Goal: Task Accomplishment & Management: Use online tool/utility

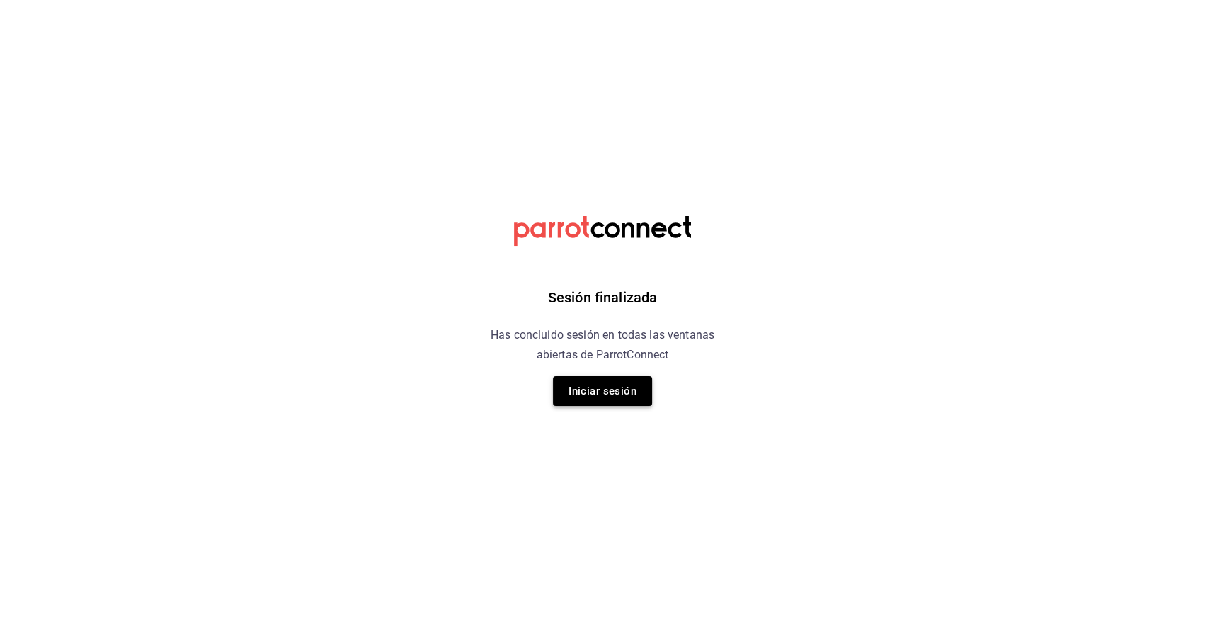
click at [610, 396] on button "Iniciar sesión" at bounding box center [602, 391] width 99 height 30
click at [602, 396] on button "Iniciar sesión" at bounding box center [602, 391] width 99 height 30
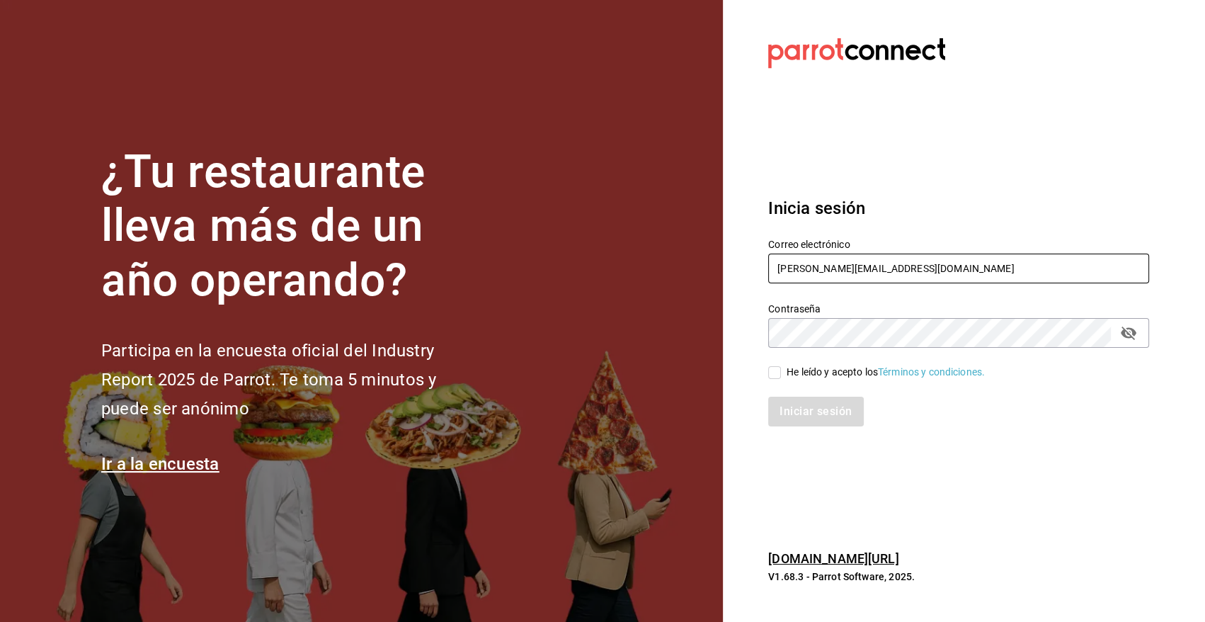
click at [844, 261] on input "[PERSON_NAME][EMAIL_ADDRESS][DOMAIN_NAME]" at bounding box center [958, 268] width 381 height 30
type input "[EMAIL_ADDRESS][DOMAIN_NAME]"
click at [775, 378] on input "He leído y acepto los Términos y condiciones." at bounding box center [774, 372] width 13 height 13
checkbox input "true"
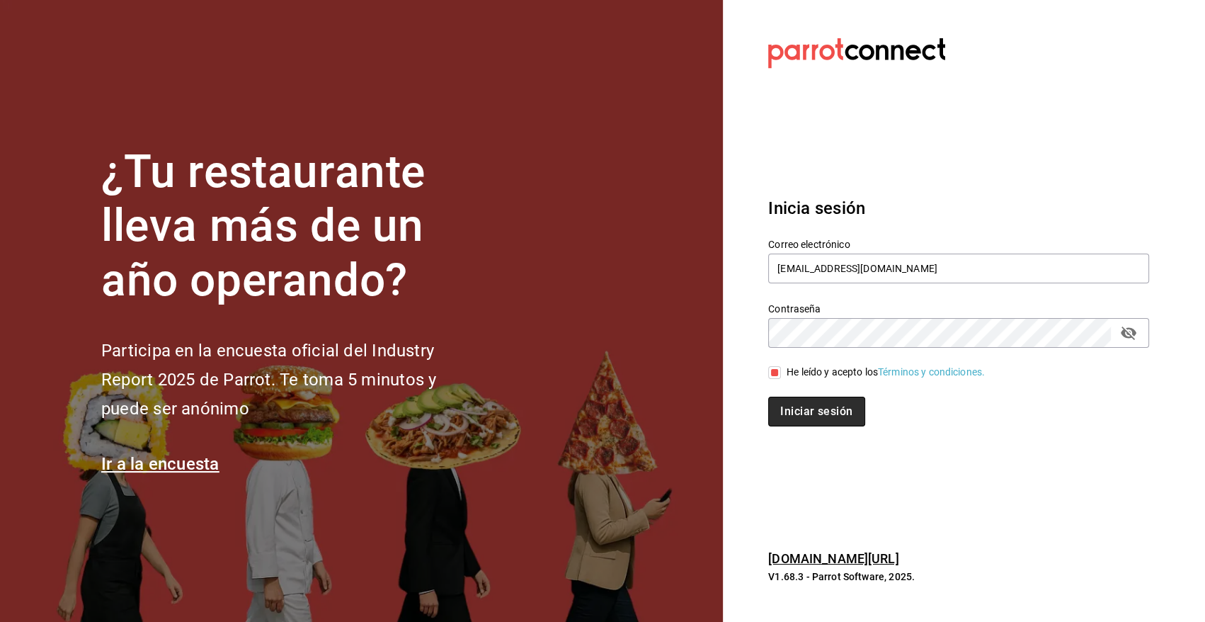
click at [806, 411] on button "Iniciar sesión" at bounding box center [816, 411] width 96 height 30
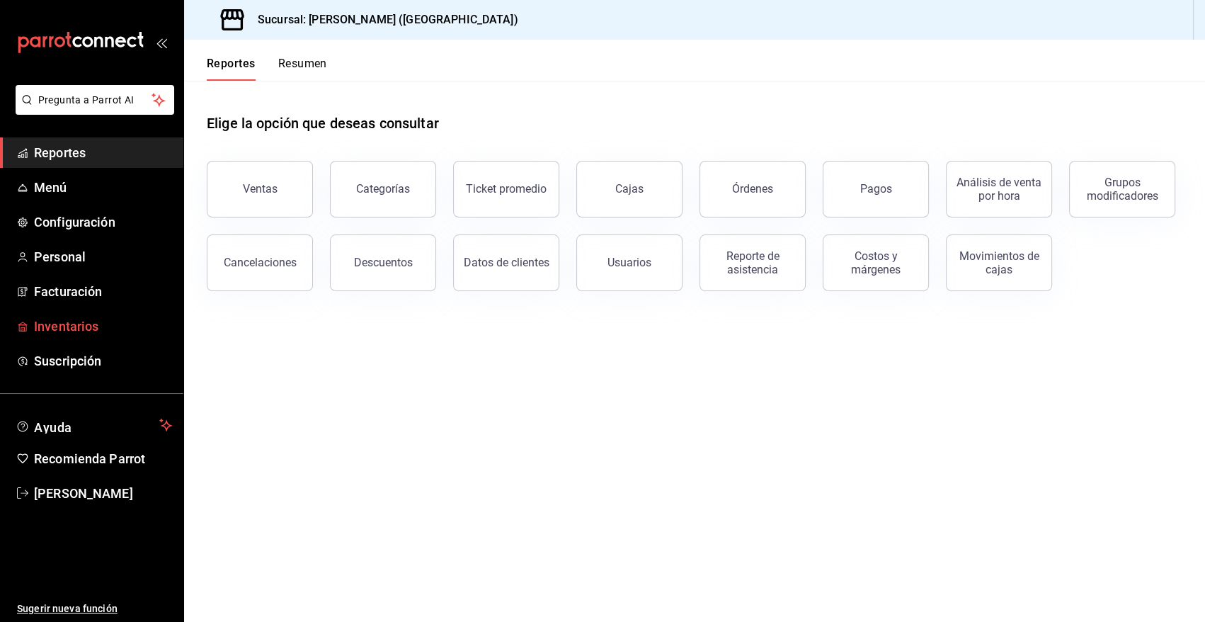
click at [62, 321] on span "Inventarios" at bounding box center [103, 325] width 138 height 19
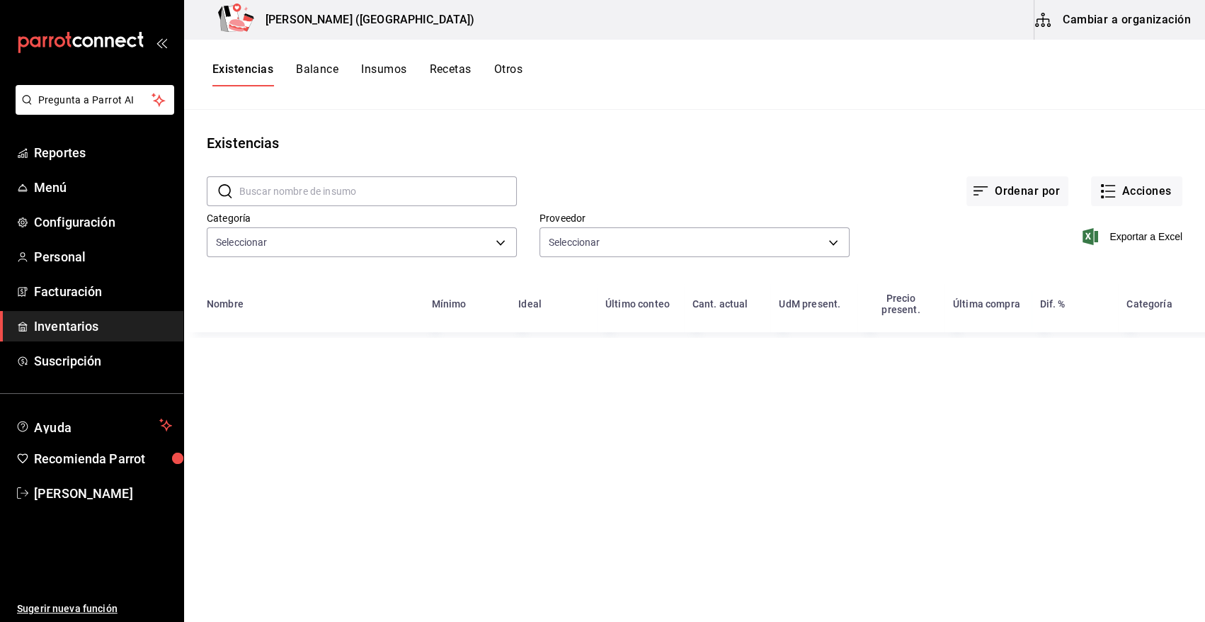
type input "08f8d543-33e6-4481-bf08-168a13d25a39,fff70c4d-68a8-4fc6-afb0-e4ac07d2781f,91e5a…"
type input "7b5a22ea-ae82-47fe-a4c8-9f0d08be3bd3,11f0659f-4ab3-4460-ae3e-50806b7d976a,96bb0…"
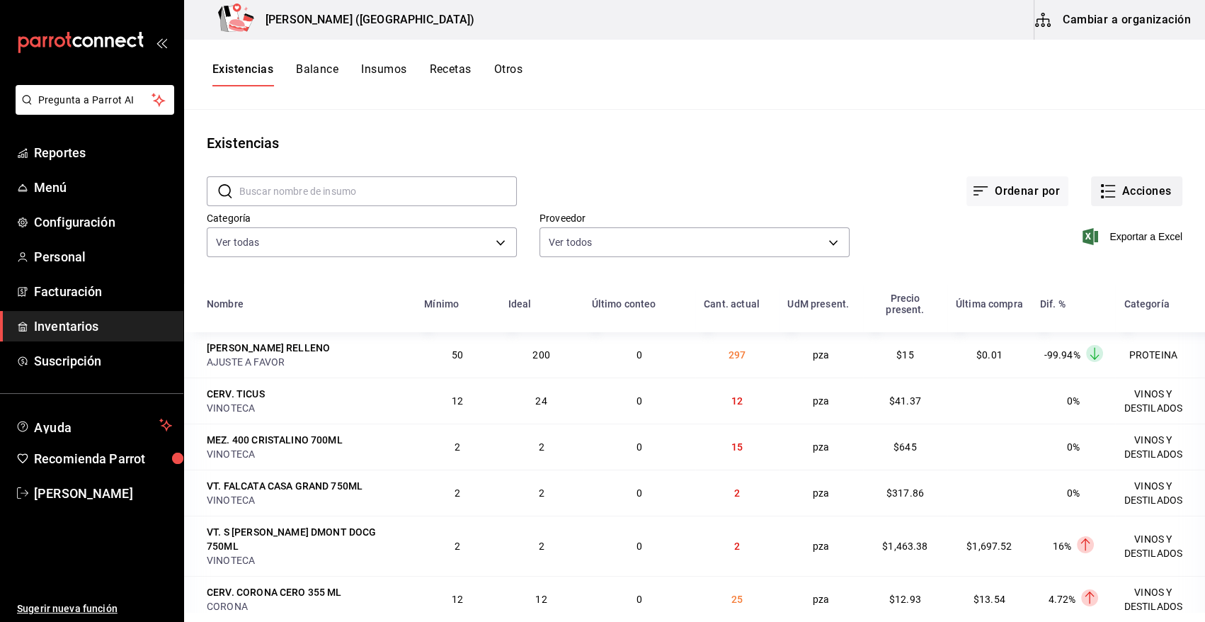
click at [1103, 179] on button "Acciones" at bounding box center [1136, 191] width 91 height 30
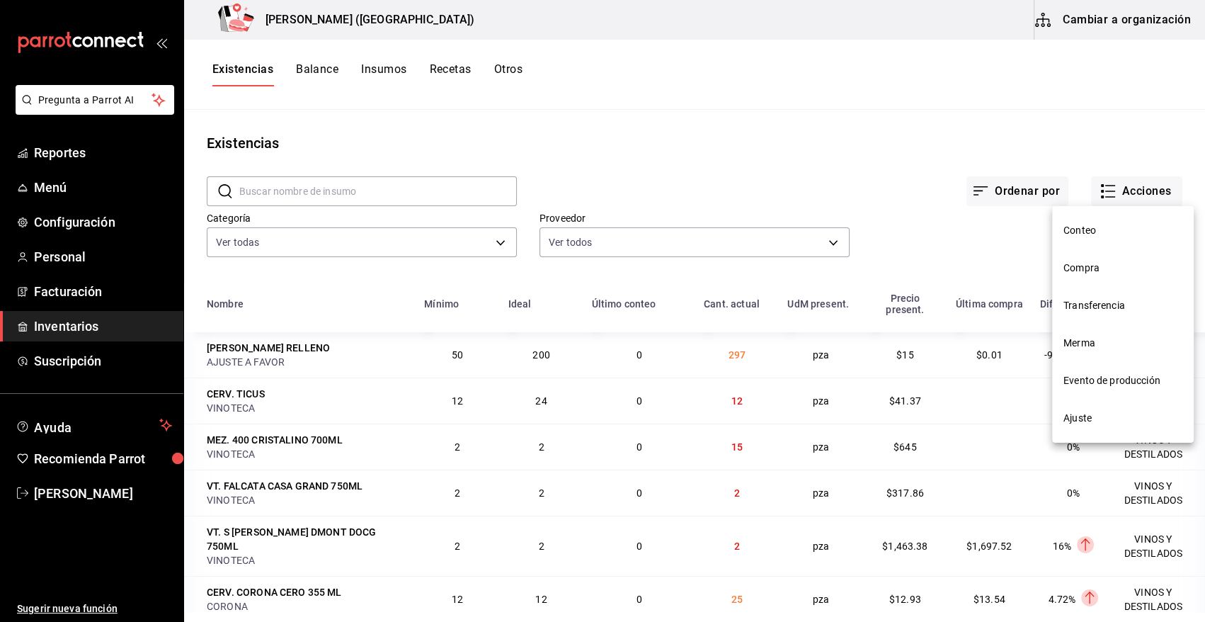
click at [1077, 268] on span "Compra" at bounding box center [1122, 268] width 119 height 15
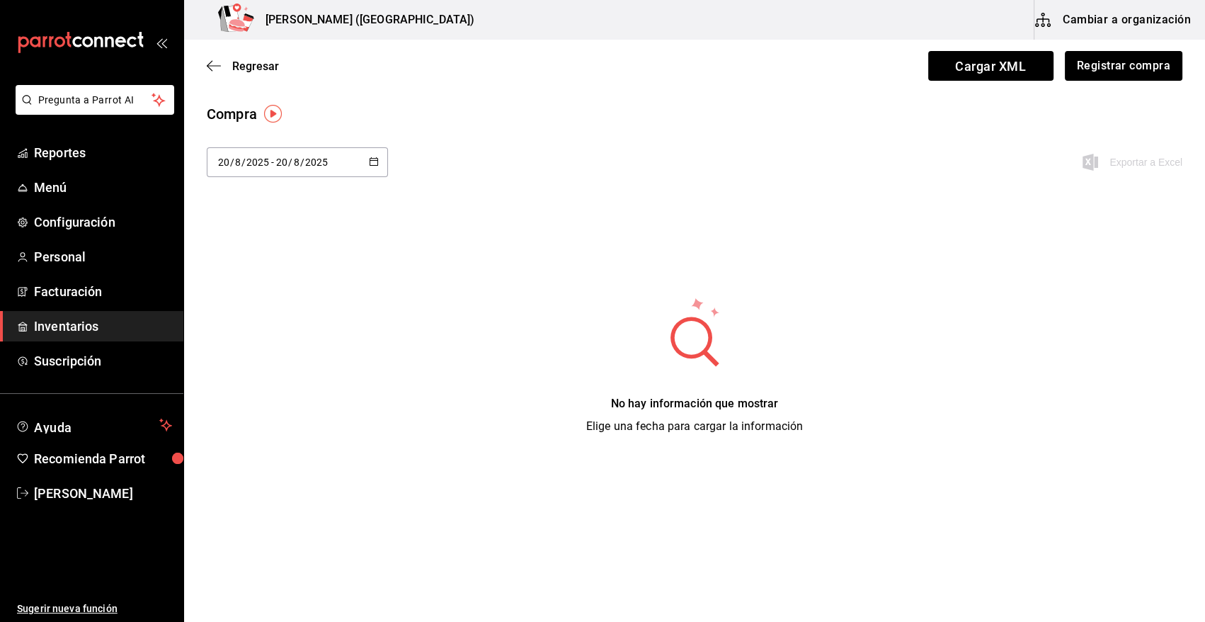
click at [1103, 69] on button "Registrar compra" at bounding box center [1124, 66] width 118 height 30
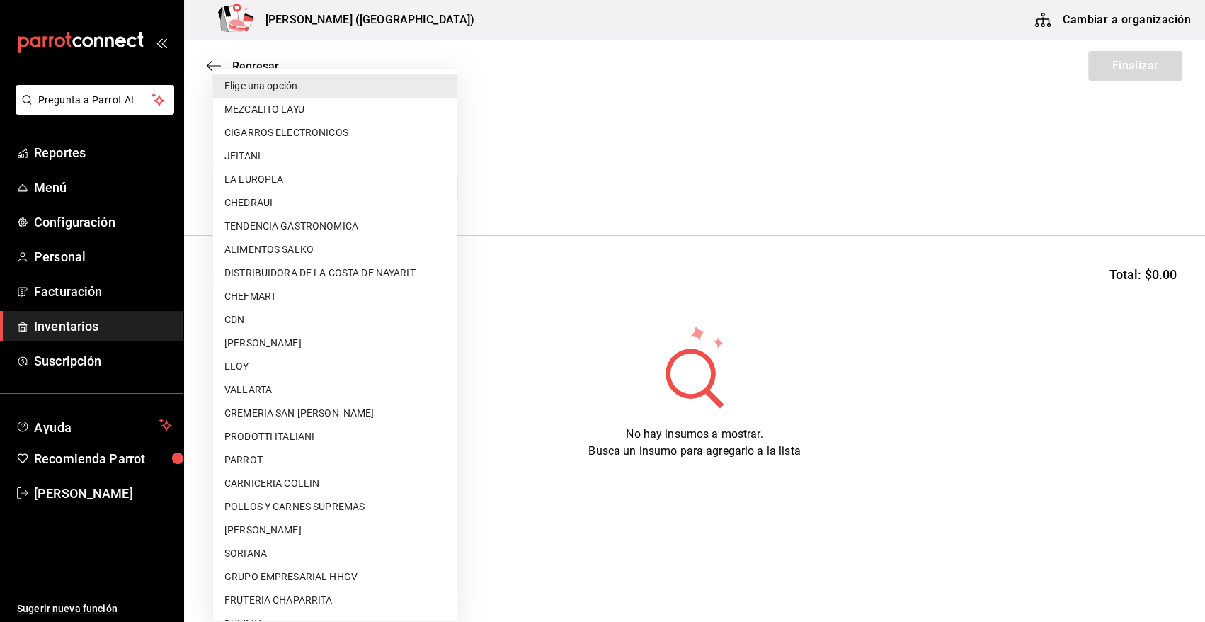
click at [343, 196] on body "Pregunta a Parrot AI Reportes Menú Configuración Personal Facturación Inventari…" at bounding box center [602, 271] width 1205 height 542
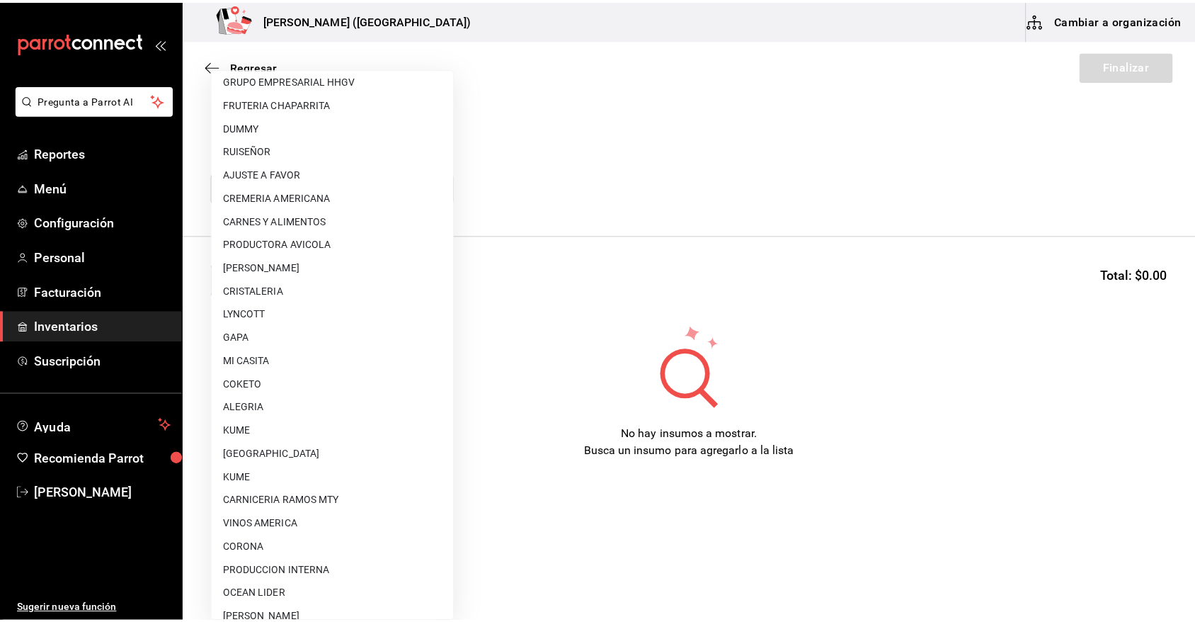
scroll to position [580, 0]
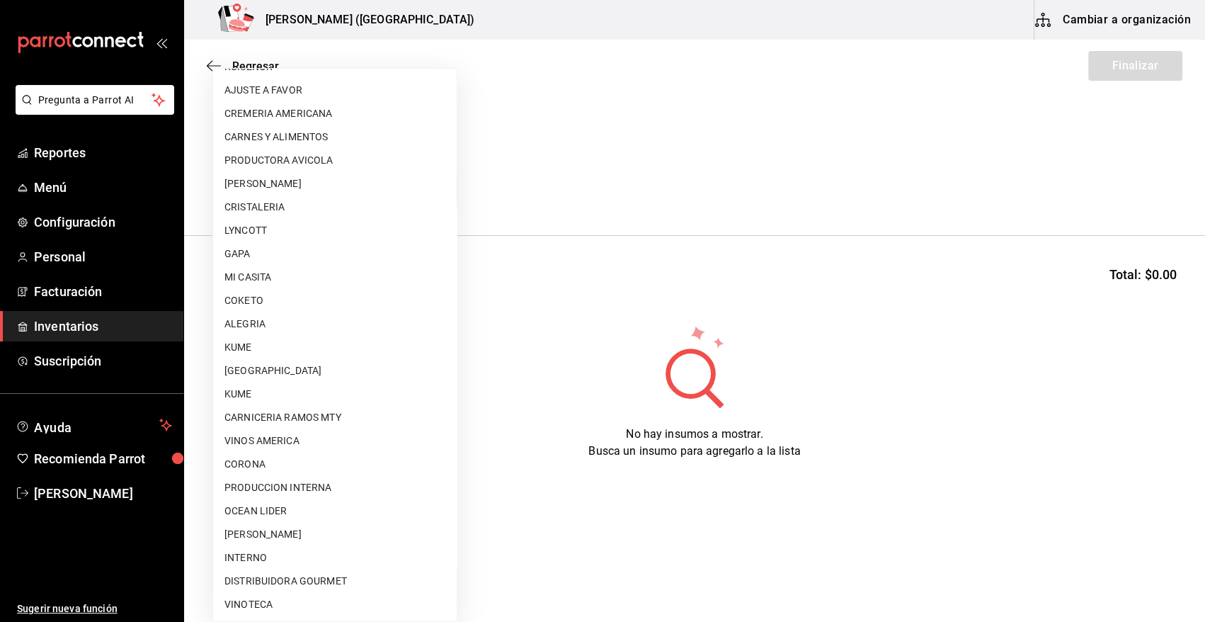
click at [324, 538] on li "RAFAEL ALBERTO GONZALEZ" at bounding box center [335, 533] width 244 height 23
type input "5f41f658-5efd-4494-b71d-48df28f9be8b"
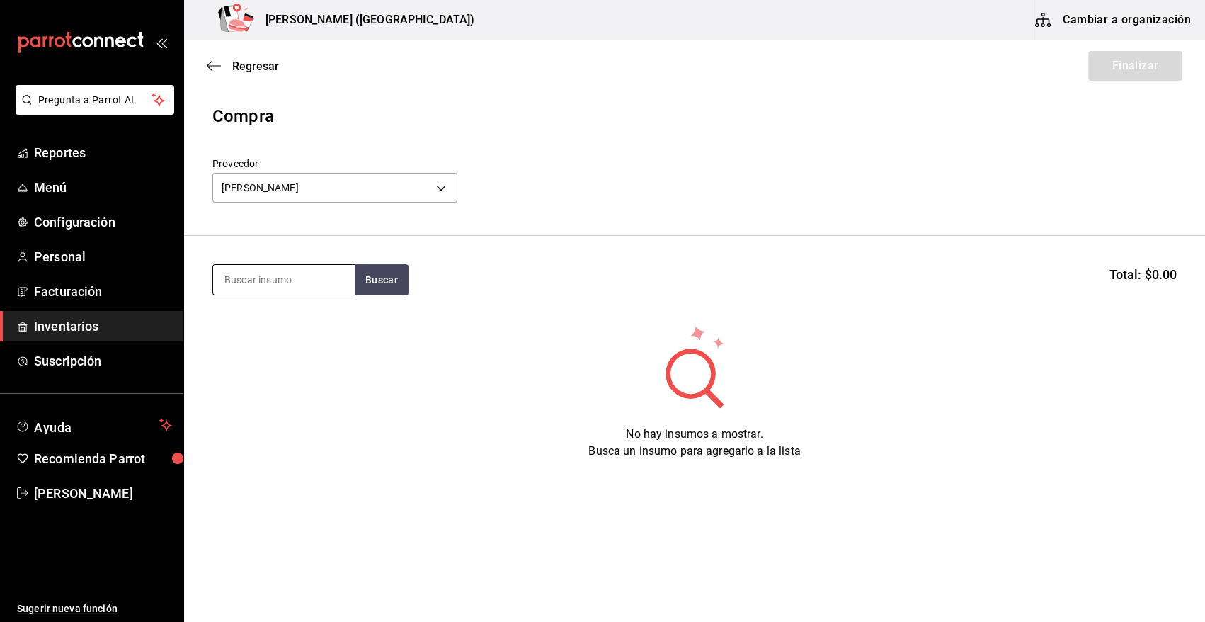
click at [281, 288] on input at bounding box center [284, 280] width 142 height 30
type input "cama"
click at [398, 283] on button "Buscar" at bounding box center [382, 279] width 54 height 31
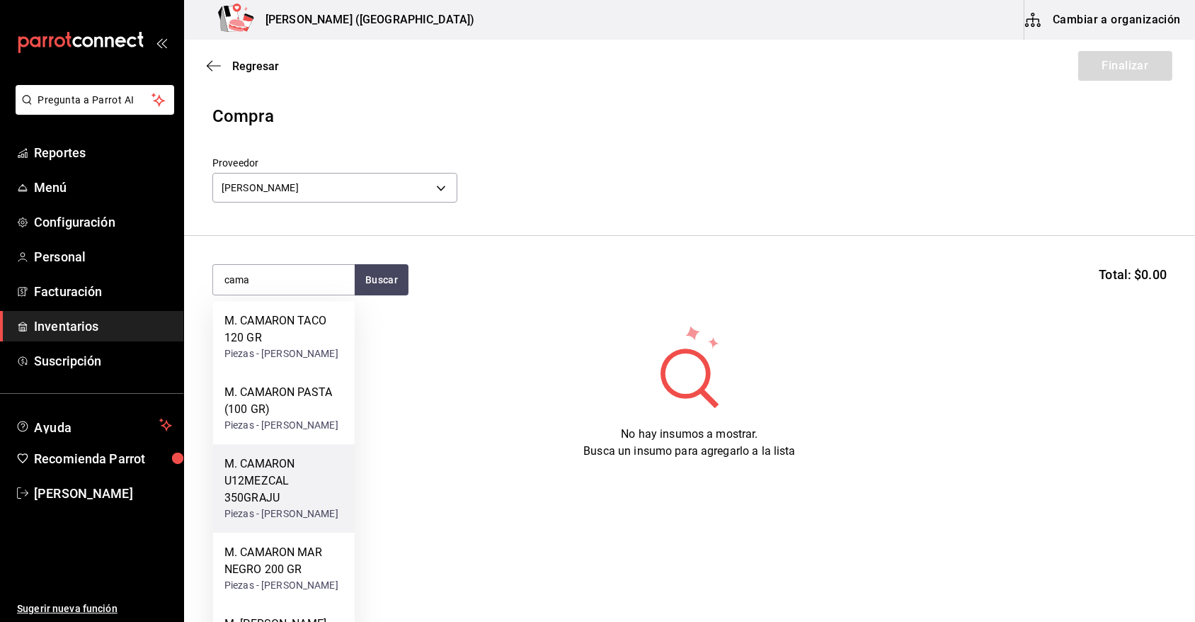
scroll to position [134, 0]
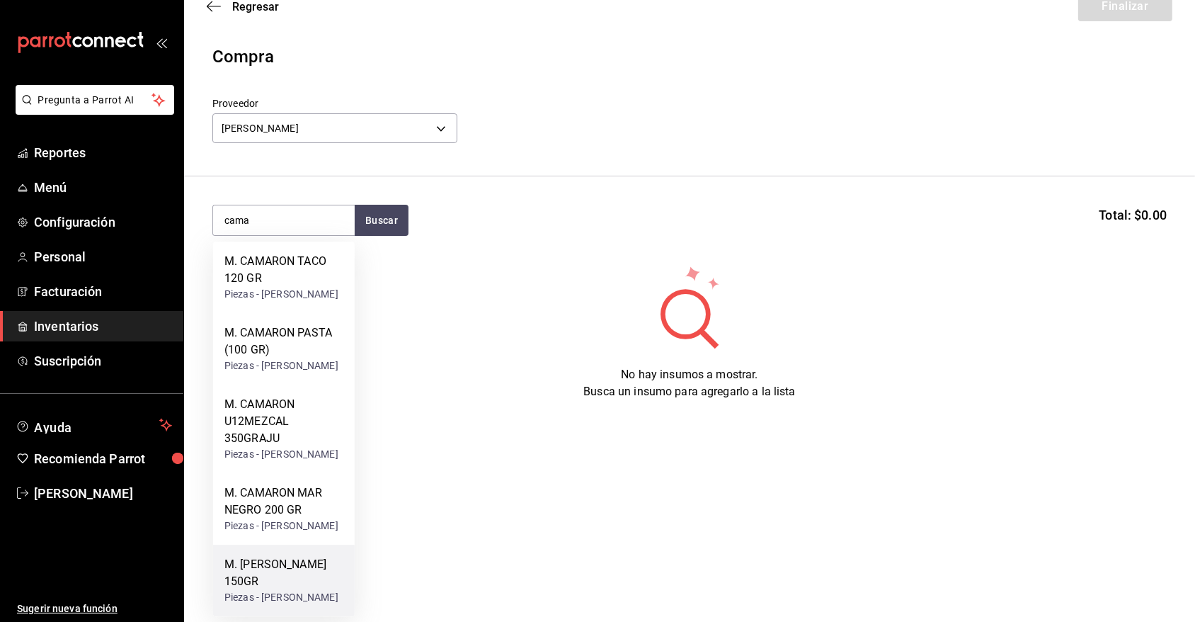
click at [309, 556] on div "M. CAMARON ROCA 150GR" at bounding box center [283, 573] width 119 height 34
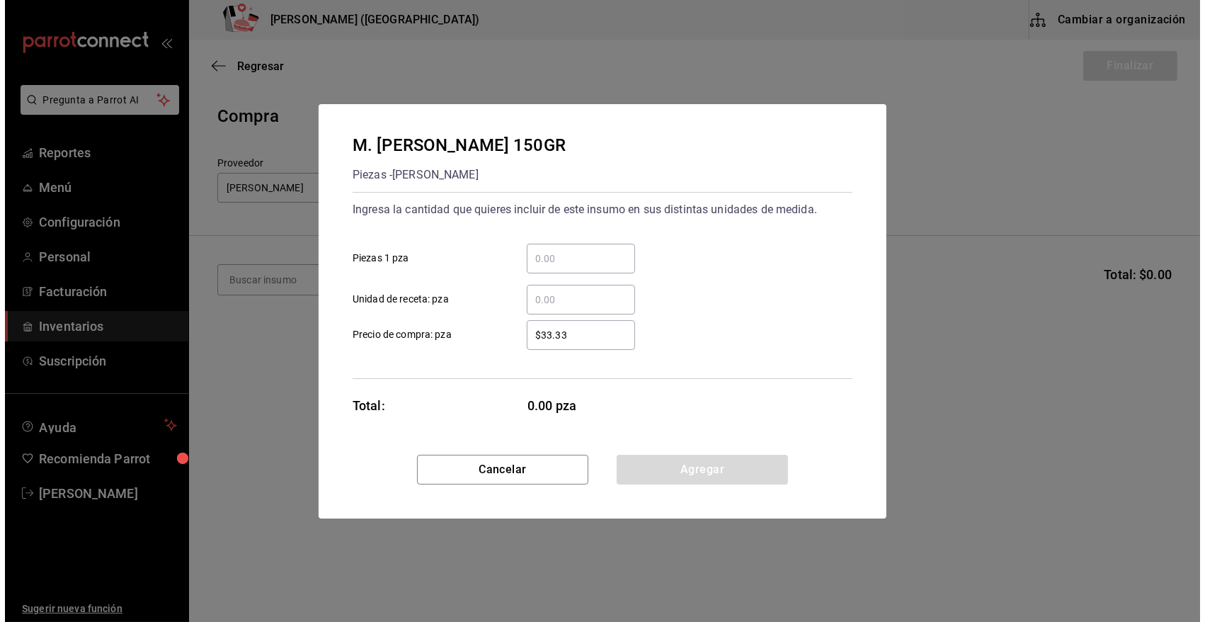
scroll to position [0, 0]
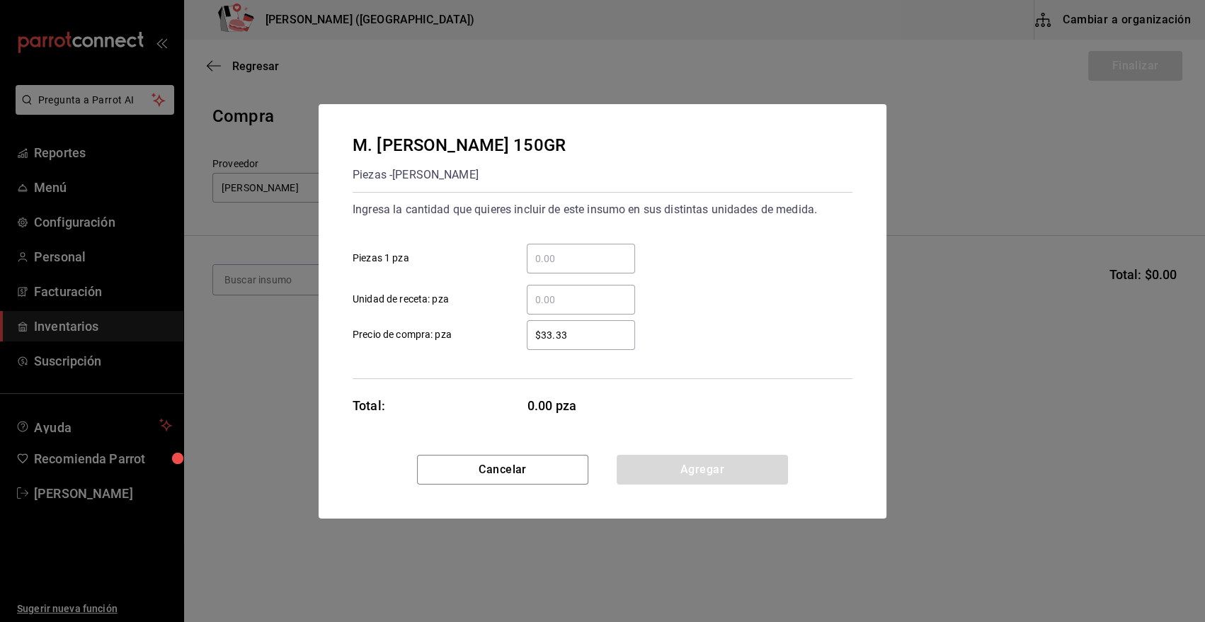
click at [590, 269] on div "​" at bounding box center [581, 259] width 108 height 30
click at [590, 267] on input "​ Piezas 1 pza" at bounding box center [581, 258] width 108 height 17
type input "55"
drag, startPoint x: 588, startPoint y: 334, endPoint x: 484, endPoint y: 341, distance: 104.3
click at [486, 341] on label "$33.33 ​ Precio de compra: pza" at bounding box center [494, 335] width 282 height 30
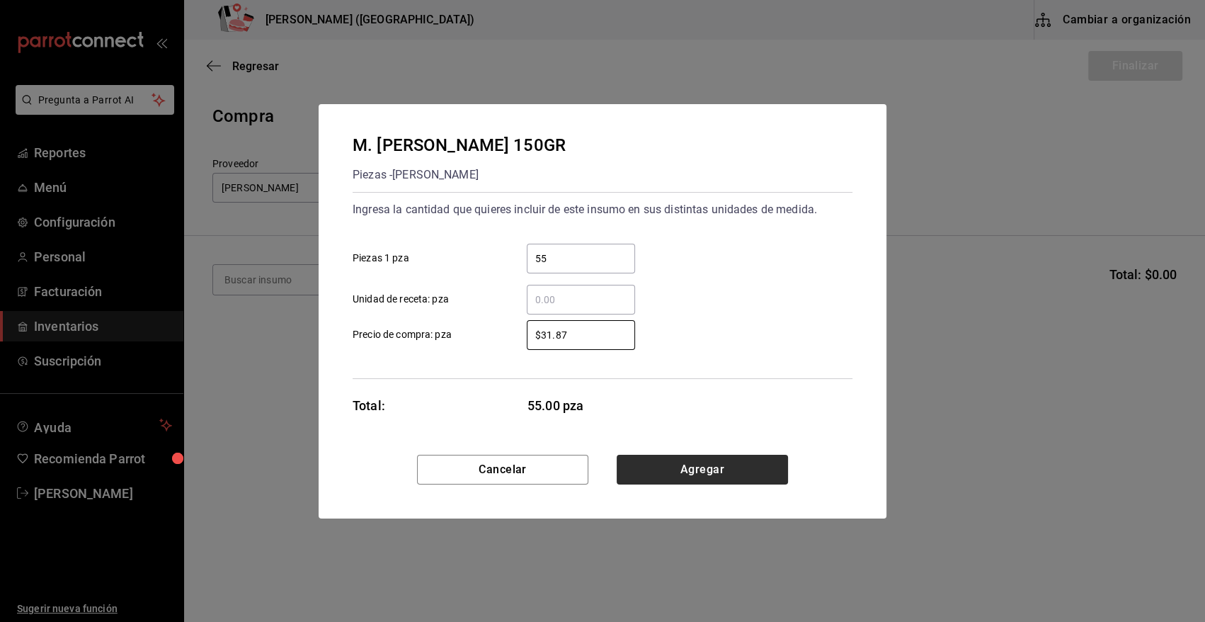
type input "$31.87"
click at [747, 469] on button "Agregar" at bounding box center [702, 470] width 171 height 30
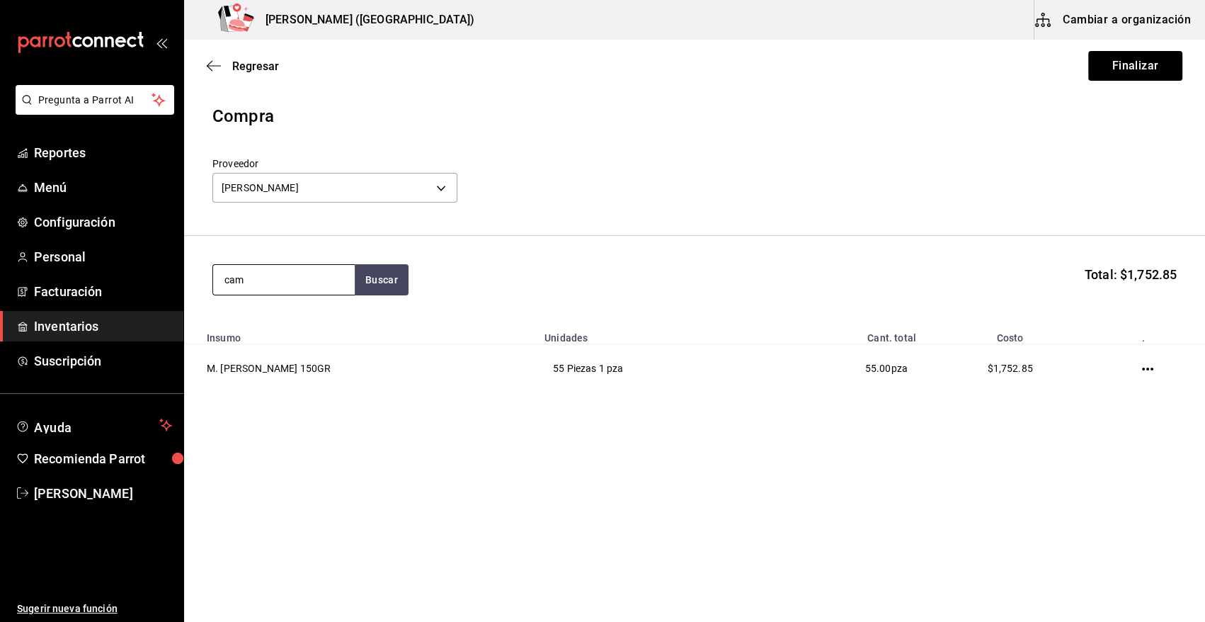
type input "cama"
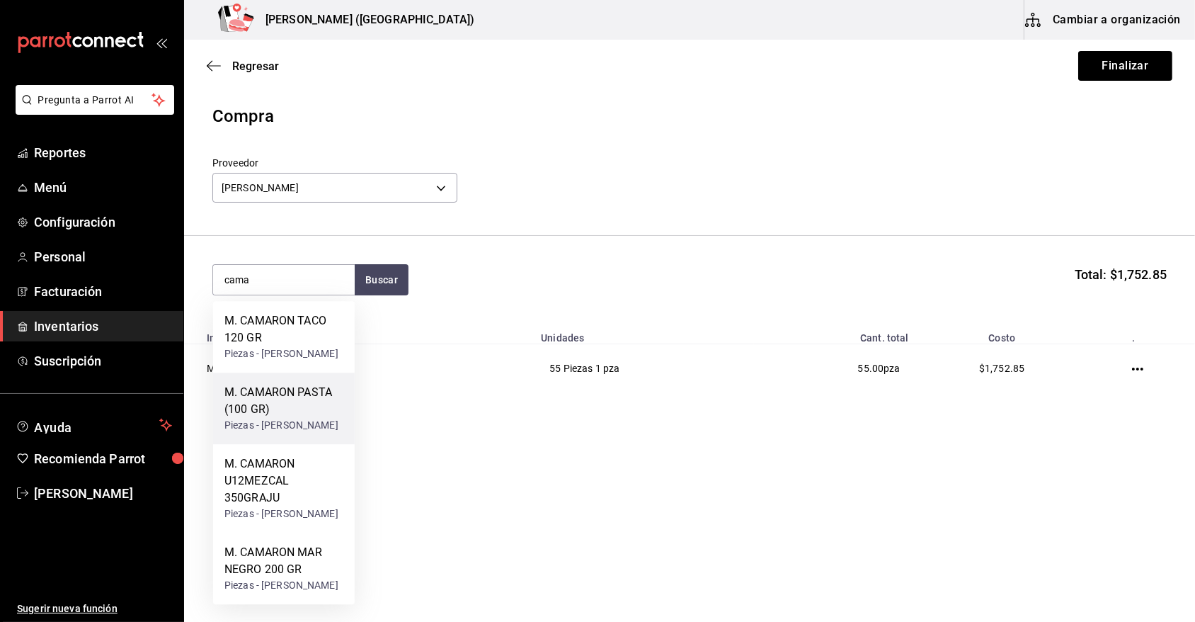
click at [301, 433] on div "Piezas - RAFAEL ALBERTO GONZALEZ" at bounding box center [283, 425] width 119 height 15
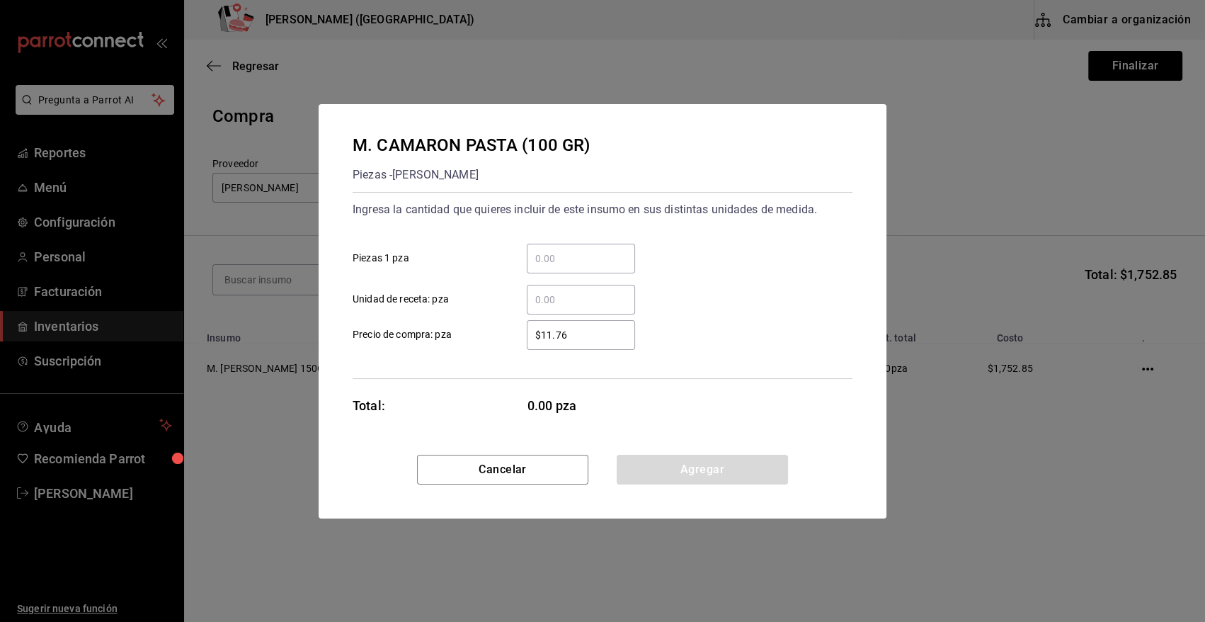
click at [595, 261] on input "​ Piezas 1 pza" at bounding box center [581, 258] width 108 height 17
type input "20"
drag, startPoint x: 604, startPoint y: 332, endPoint x: 522, endPoint y: 322, distance: 82.0
click at [527, 327] on input "$11.76" at bounding box center [581, 334] width 108 height 17
type input "$21.25"
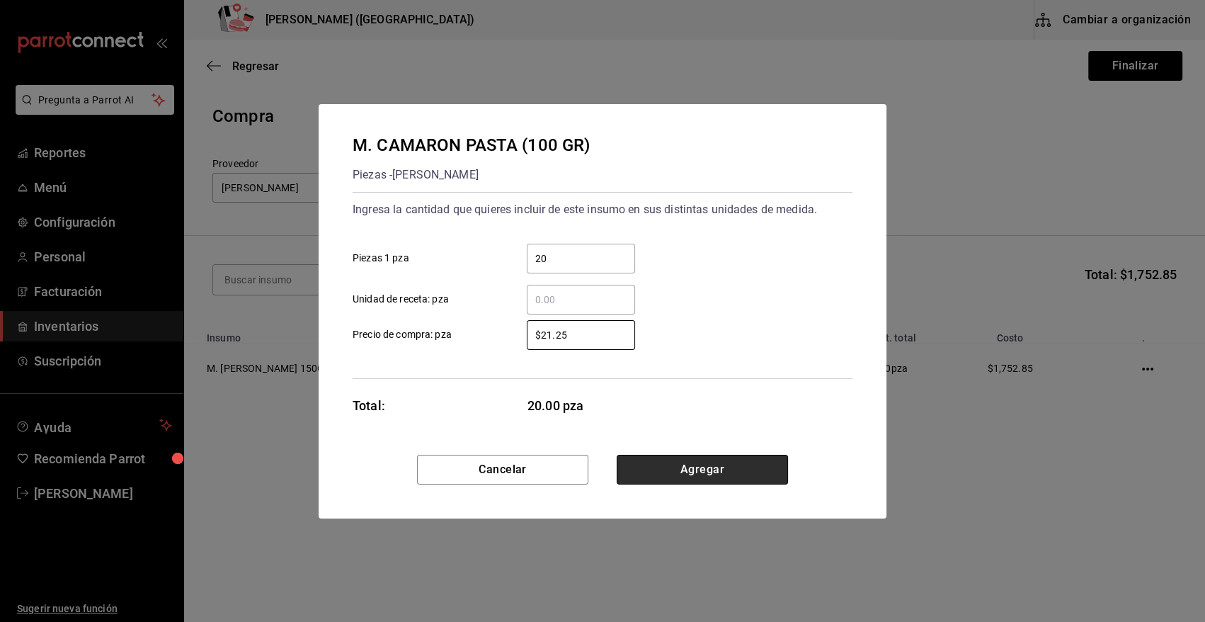
click at [682, 474] on button "Agregar" at bounding box center [702, 470] width 171 height 30
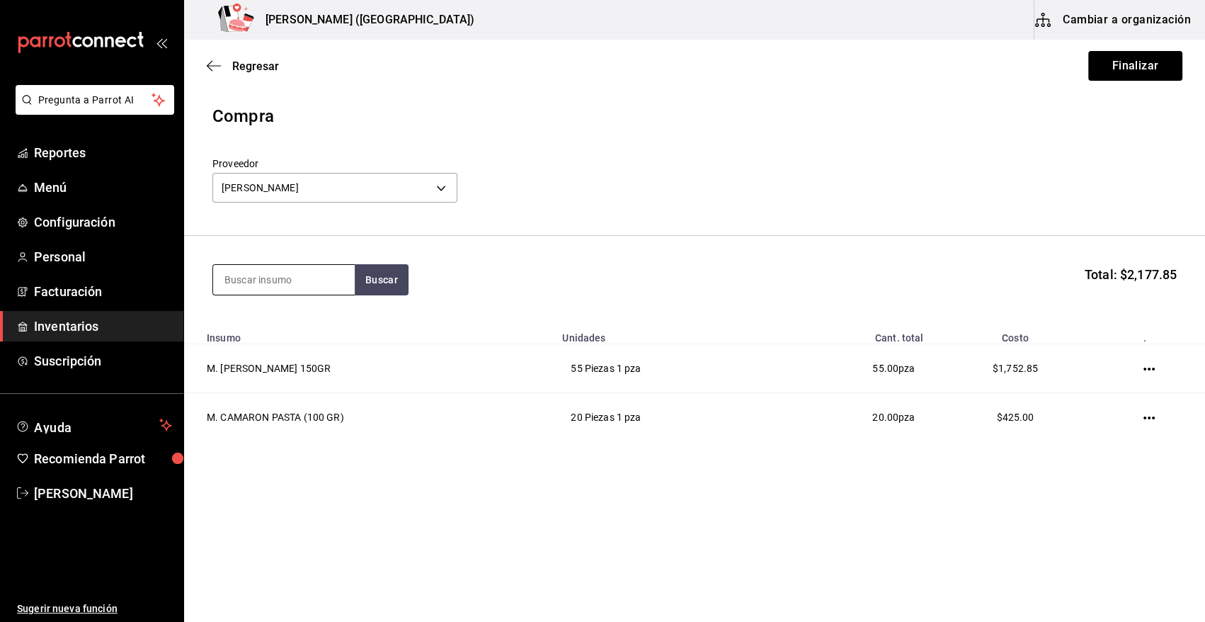
click at [327, 278] on input at bounding box center [284, 280] width 142 height 30
type input "cama"
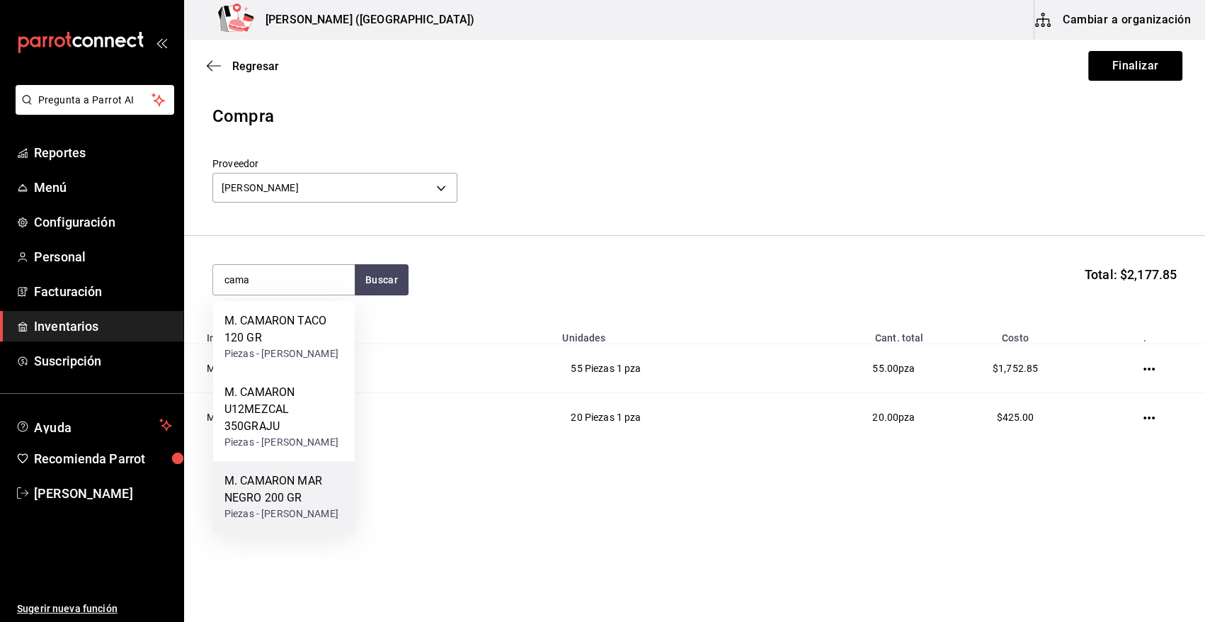
click at [309, 506] on div "M. CAMARON MAR NEGRO 200 GR" at bounding box center [283, 489] width 119 height 34
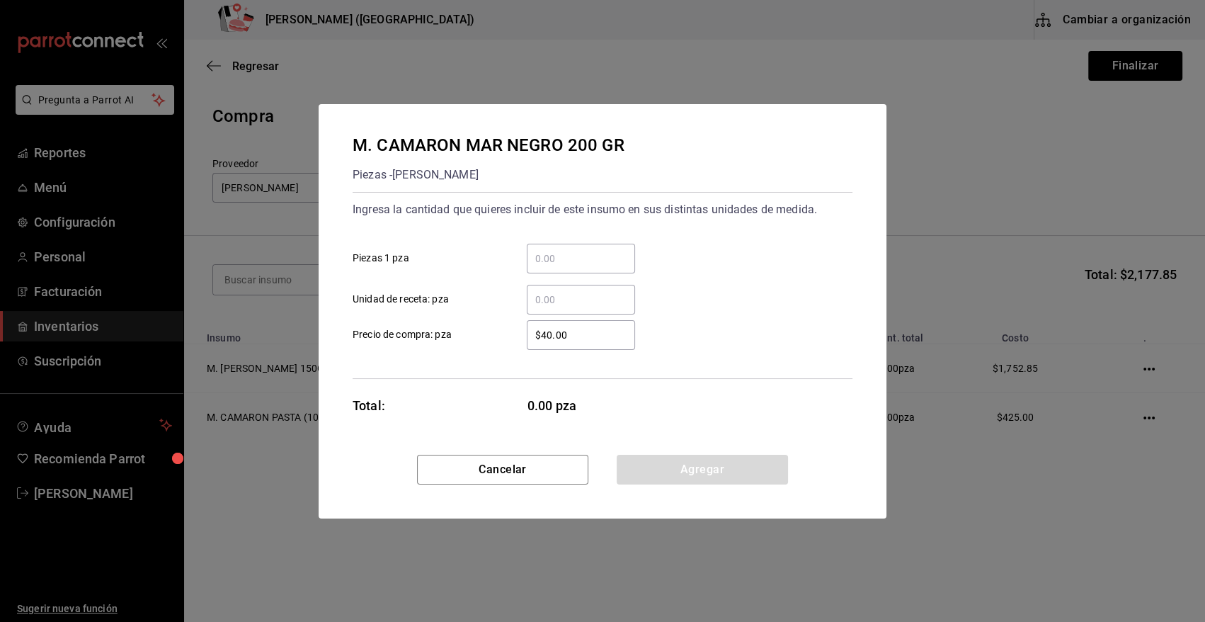
click at [564, 265] on input "​ Piezas 1 pza" at bounding box center [581, 258] width 108 height 17
type input "20"
drag, startPoint x: 581, startPoint y: 337, endPoint x: 501, endPoint y: 347, distance: 79.9
click at [501, 347] on label "$40.00 ​ Precio de compra: pza" at bounding box center [494, 335] width 282 height 30
type input "$42.5"
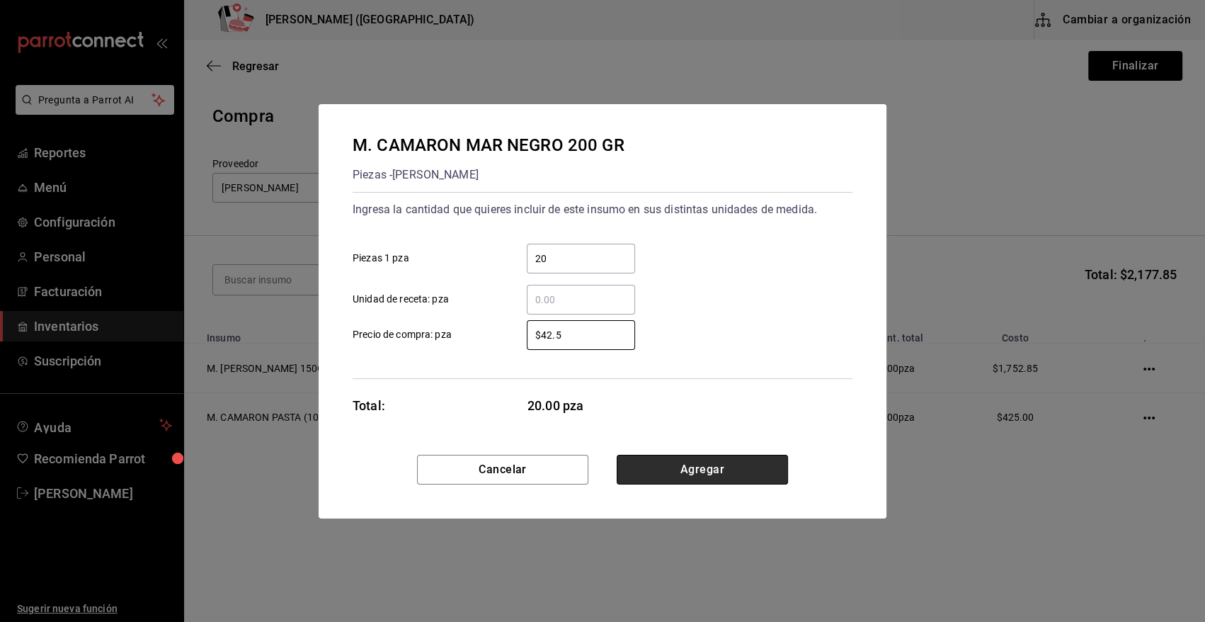
click at [646, 472] on button "Agregar" at bounding box center [702, 470] width 171 height 30
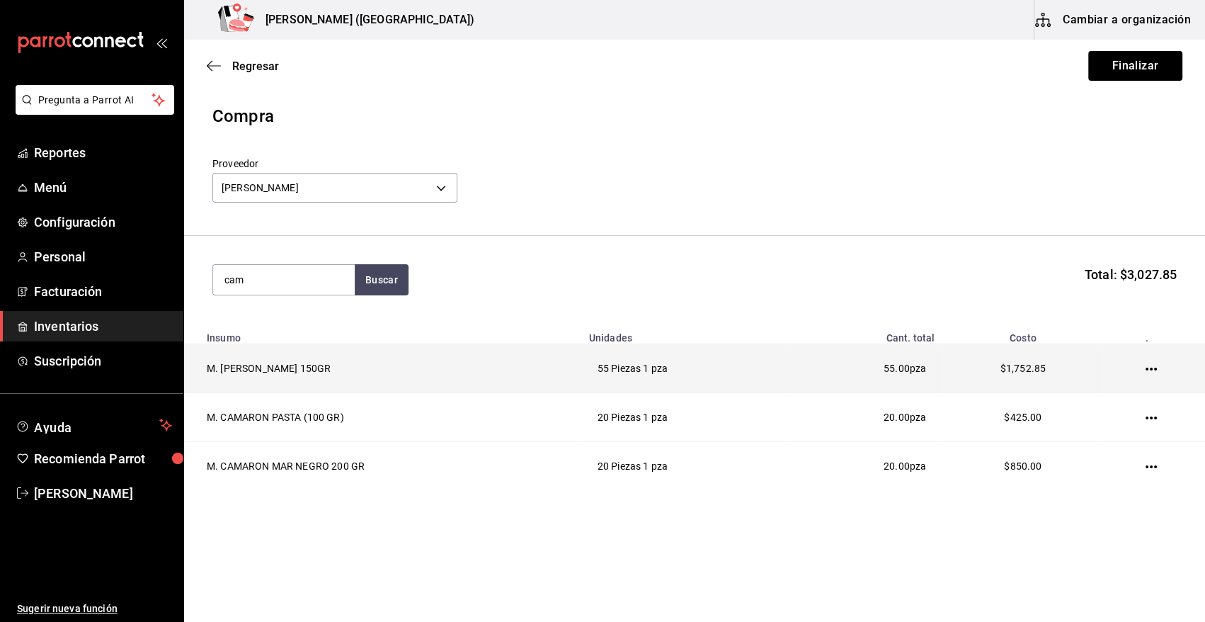
type input "cama"
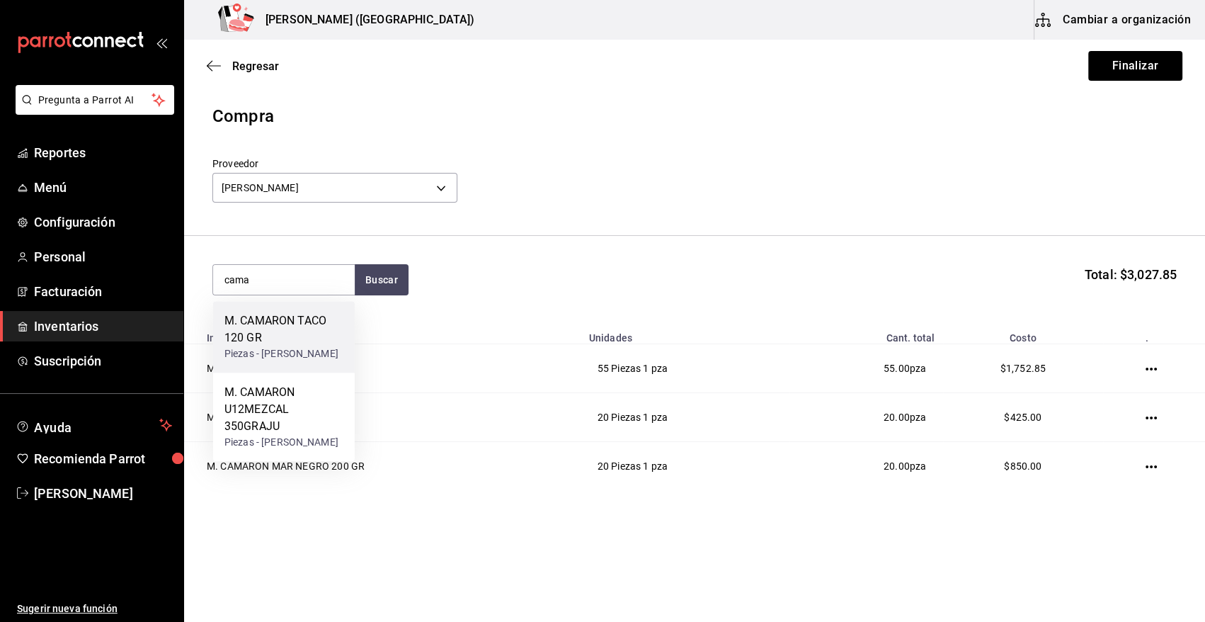
click at [301, 343] on div "M. CAMARON TACO 120 GR" at bounding box center [283, 329] width 119 height 34
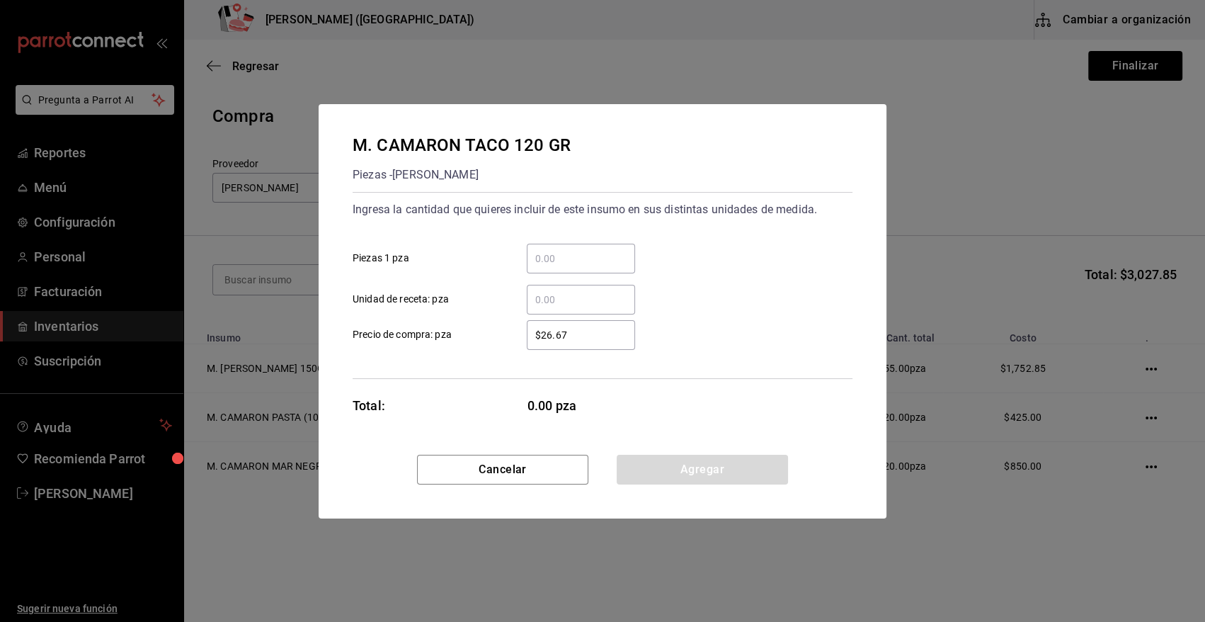
click at [574, 254] on input "​ Piezas 1 pza" at bounding box center [581, 258] width 108 height 17
type input "24"
drag, startPoint x: 578, startPoint y: 332, endPoint x: 490, endPoint y: 347, distance: 89.7
click at [490, 347] on label "$26.67 ​ Precio de compra: pza" at bounding box center [494, 335] width 282 height 30
type input "$25.5"
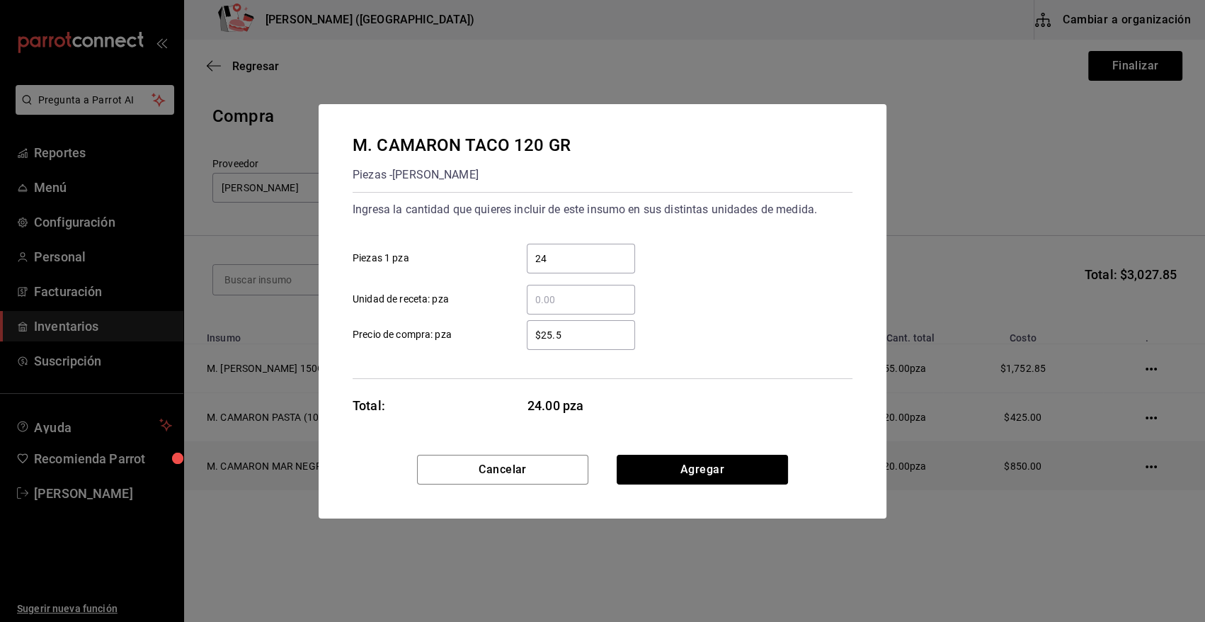
click at [679, 473] on button "Agregar" at bounding box center [702, 470] width 171 height 30
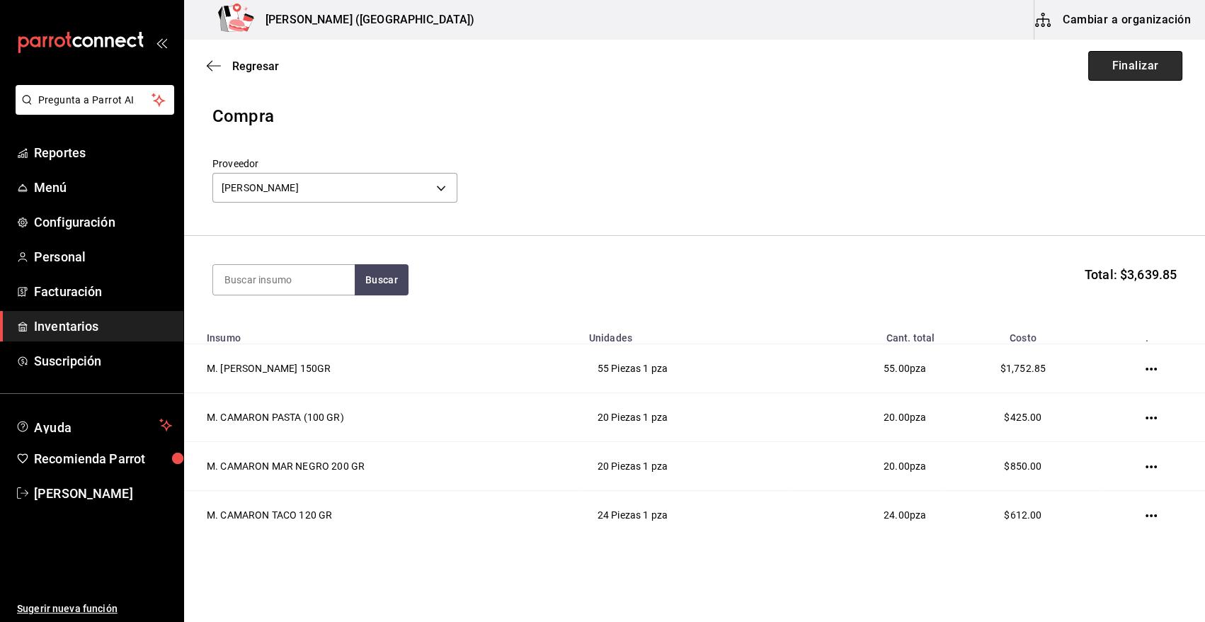
click at [1140, 66] on button "Finalizar" at bounding box center [1135, 66] width 94 height 30
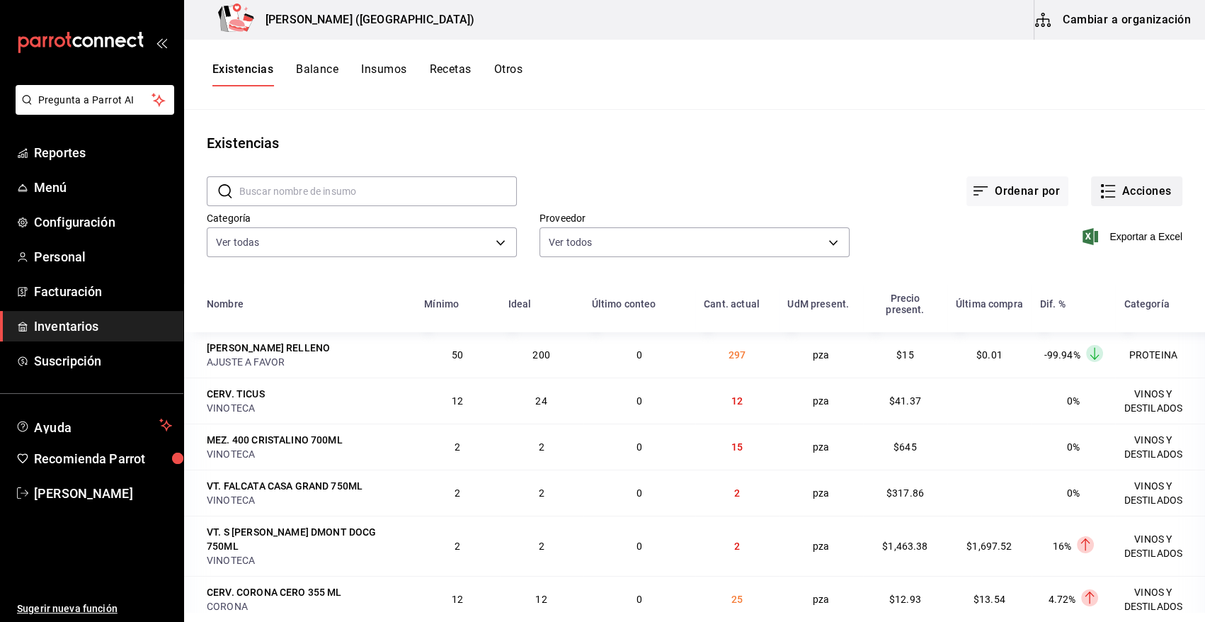
click at [1140, 187] on button "Acciones" at bounding box center [1136, 191] width 91 height 30
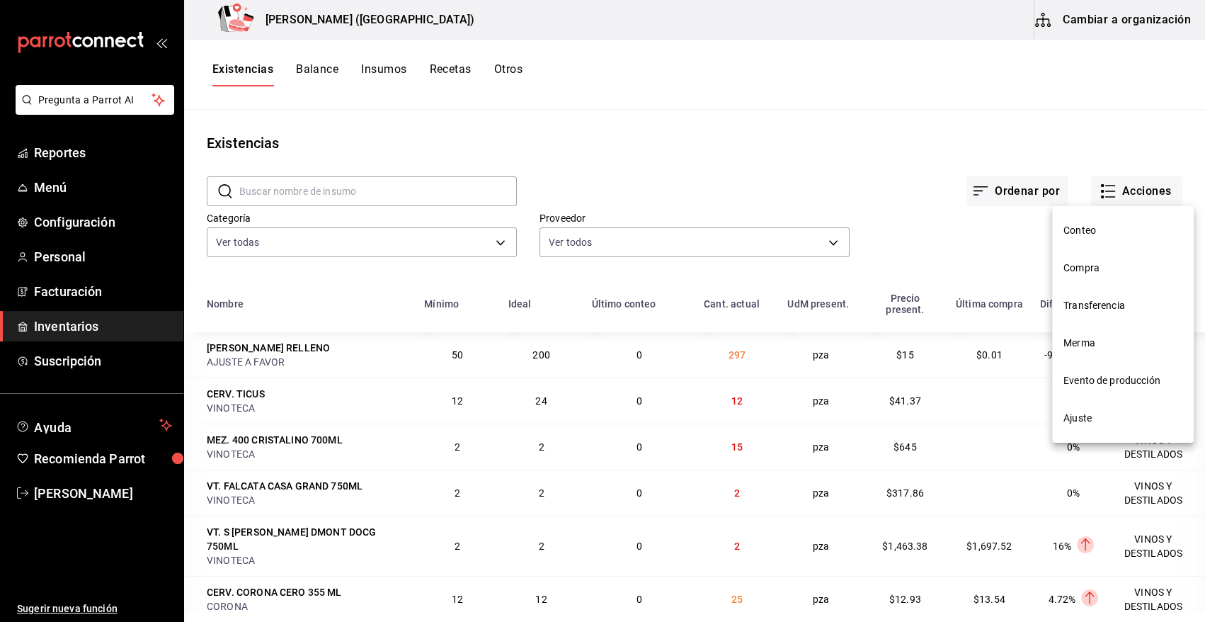
click at [1097, 273] on span "Compra" at bounding box center [1122, 268] width 119 height 15
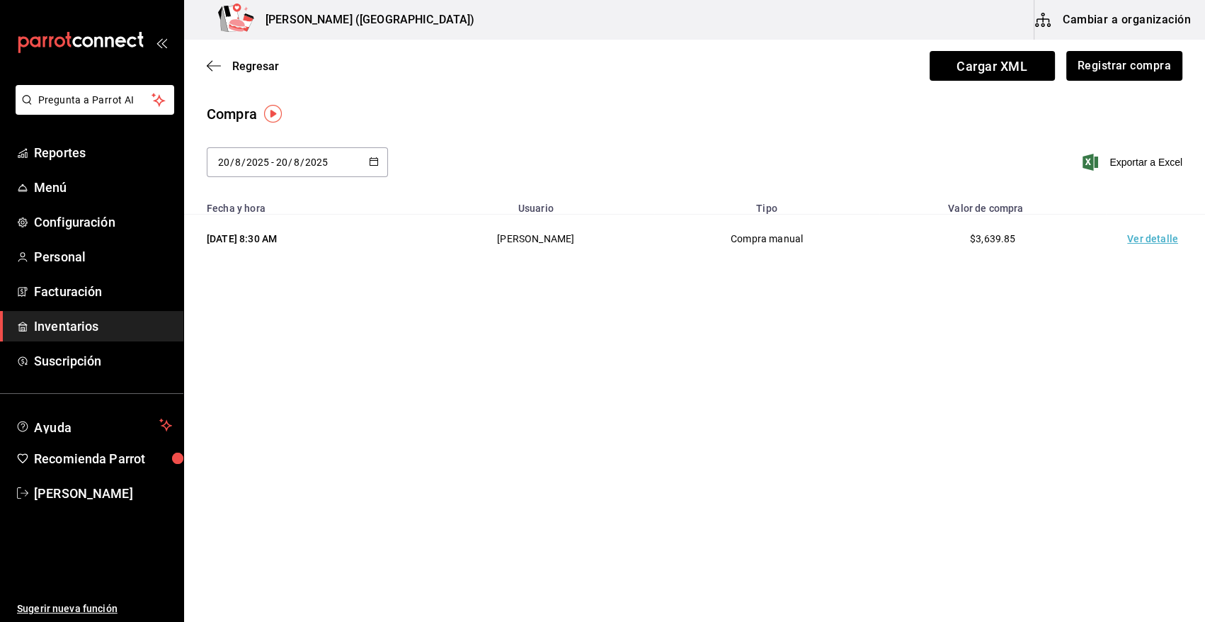
click at [1160, 240] on td "Ver detalle" at bounding box center [1155, 239] width 99 height 49
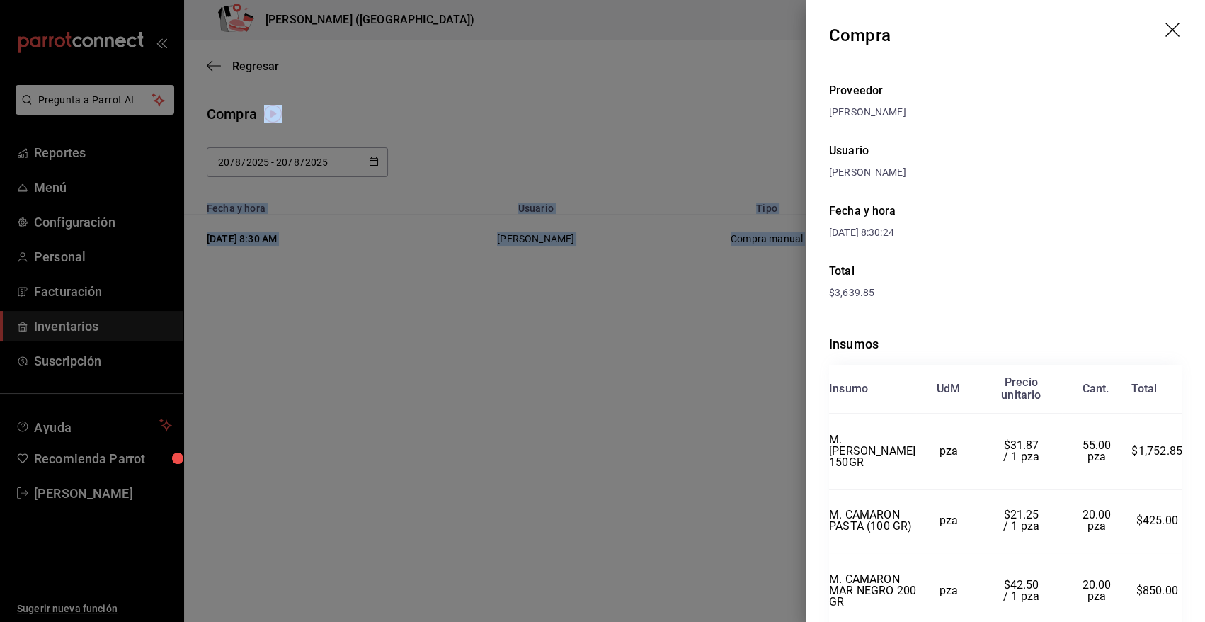
scroll to position [166, 0]
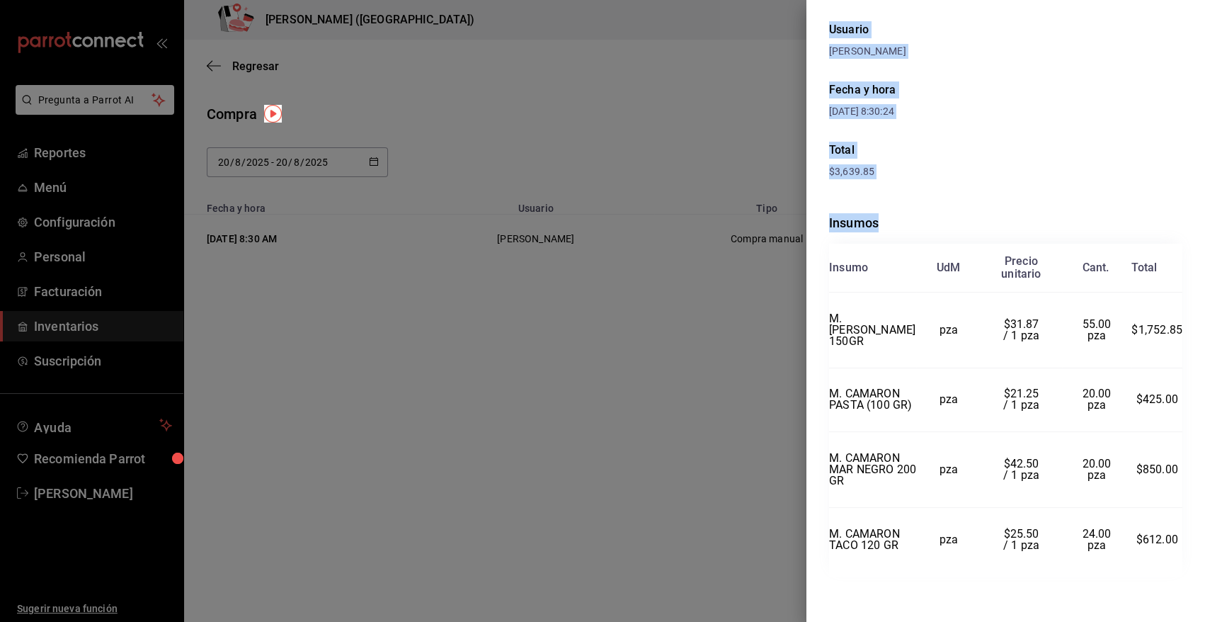
drag, startPoint x: 830, startPoint y: 33, endPoint x: 1178, endPoint y: 527, distance: 603.6
click at [1178, 527] on div "Compra Proveedor RAFAEL ALBERTO GONZALEZ Usuario Heriberto Madalena Fecha y hor…" at bounding box center [1005, 311] width 399 height 622
copy div "Compra Proveedor RAFAEL ALBERTO GONZALEZ Usuario Heriberto Madalena Fecha y hor…"
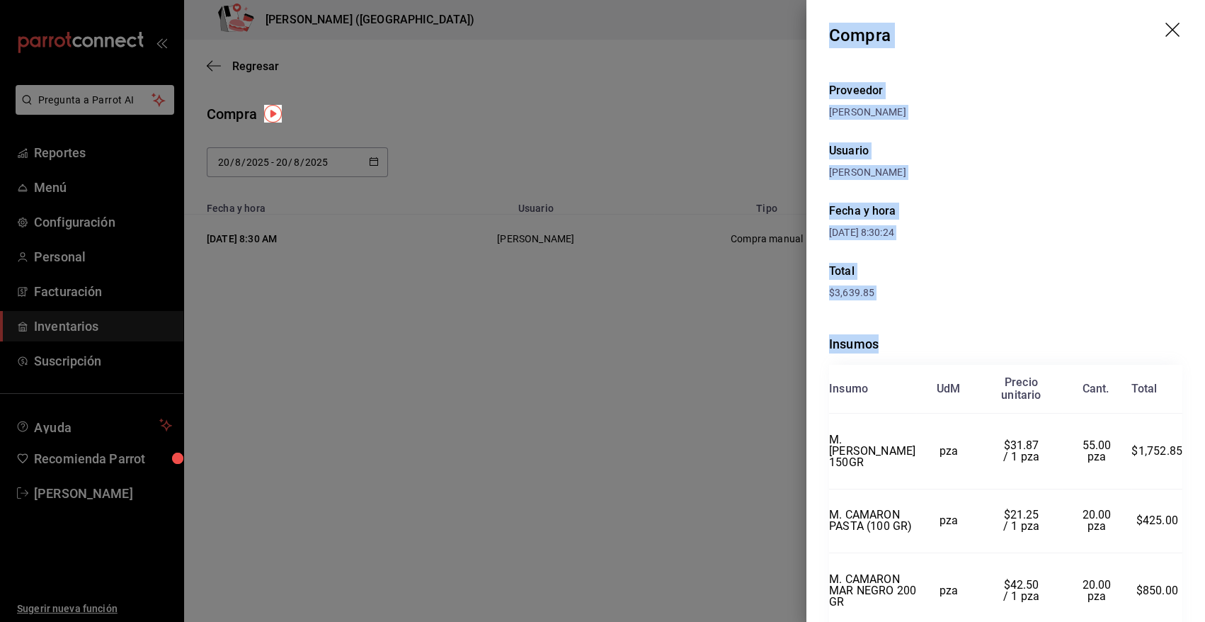
click at [1165, 23] on icon "drag" at bounding box center [1173, 31] width 17 height 17
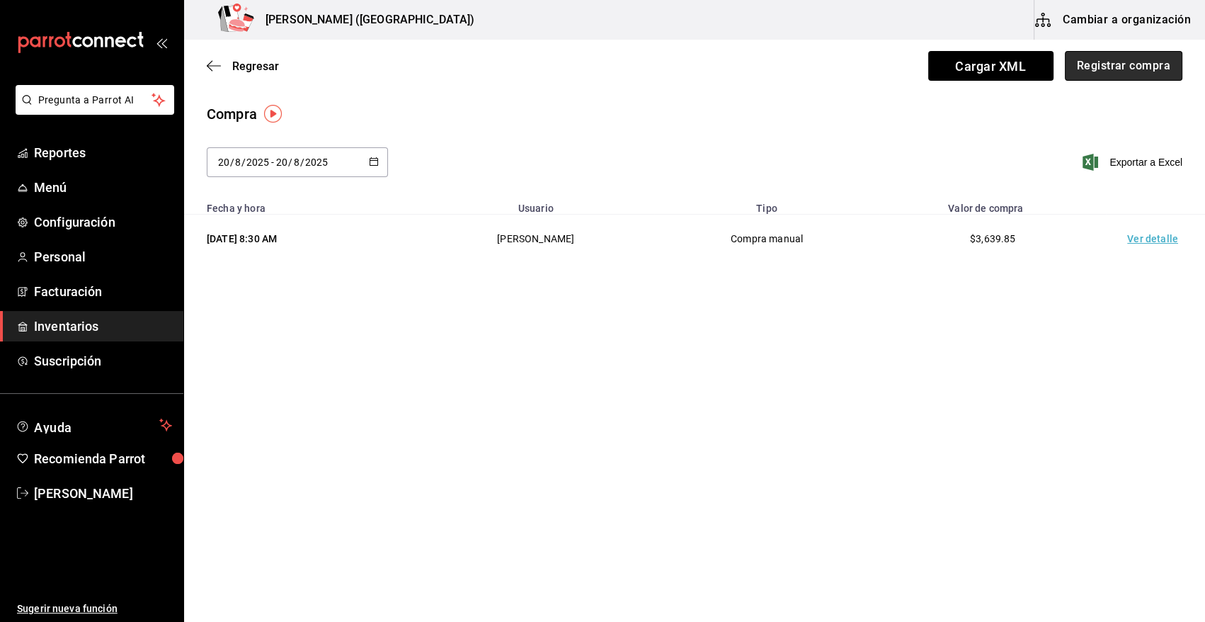
click at [1143, 69] on button "Registrar compra" at bounding box center [1124, 66] width 118 height 30
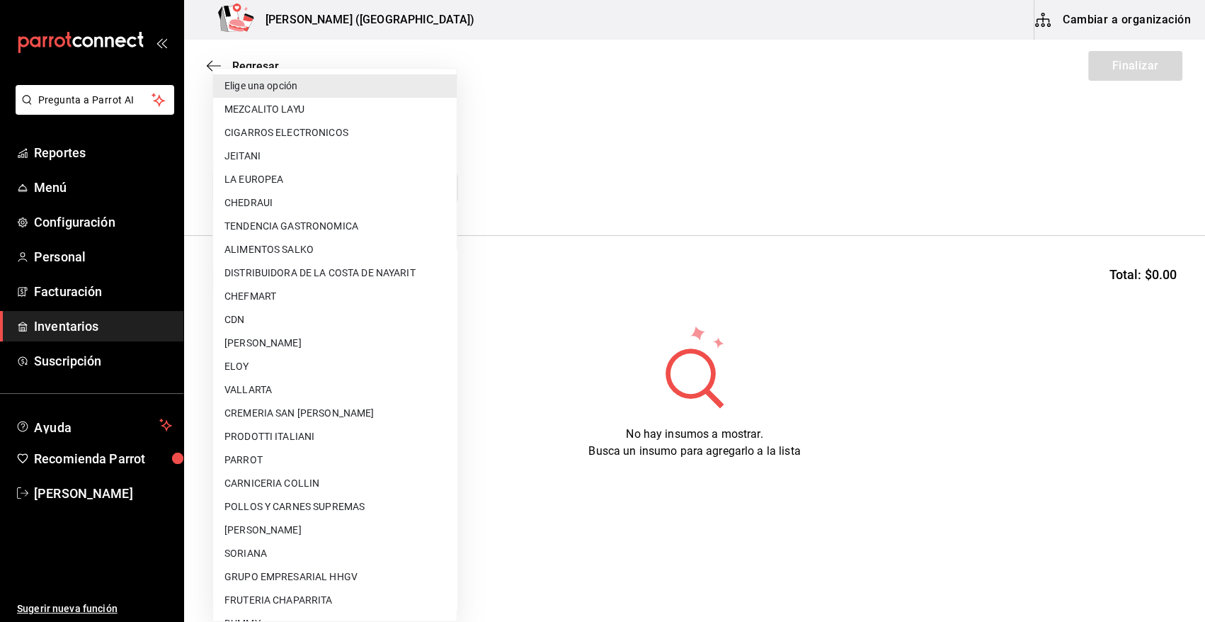
click at [373, 198] on body "Pregunta a Parrot AI Reportes Menú Configuración Personal Facturación Inventari…" at bounding box center [602, 271] width 1205 height 542
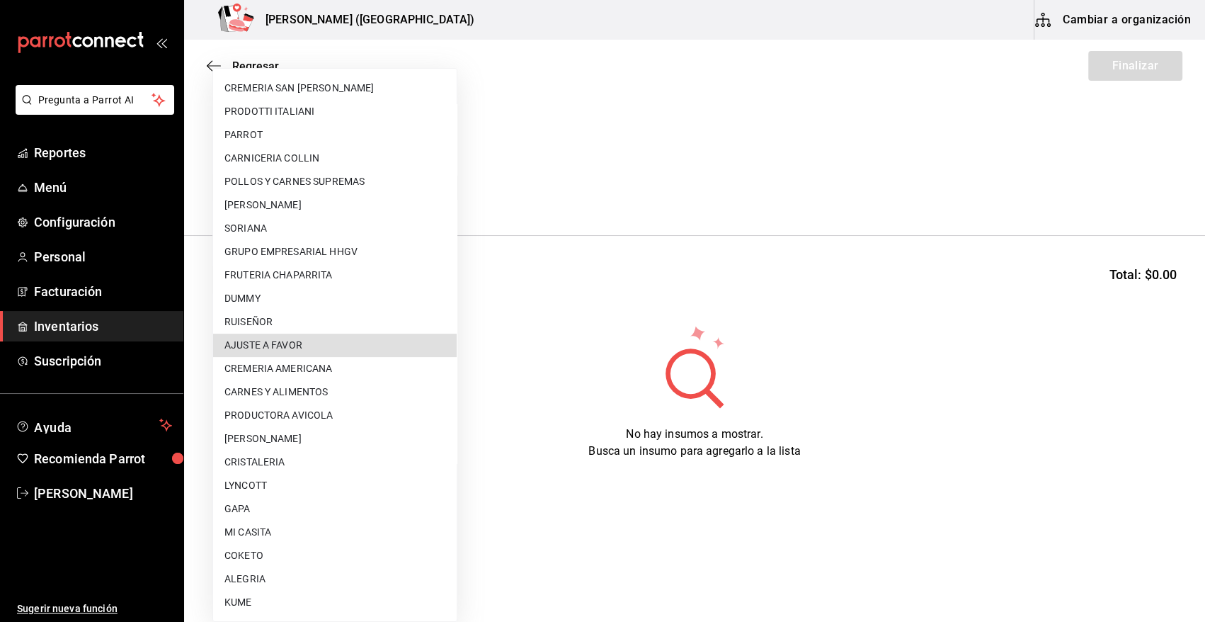
click at [345, 343] on li "AJUSTE A FAVOR" at bounding box center [335, 344] width 244 height 23
type input "dd0fbccd-e034-4acc-8432-7d1d5e23f321"
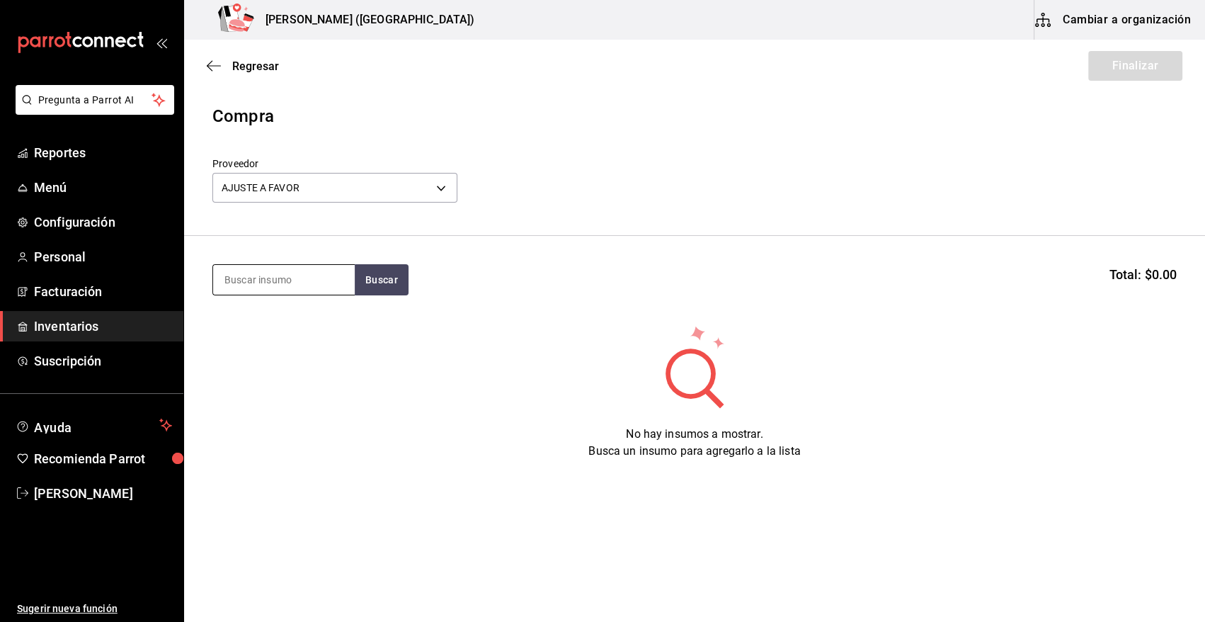
click at [285, 276] on input at bounding box center [284, 280] width 142 height 30
type input "taco"
click at [374, 272] on button "Buscar" at bounding box center [382, 279] width 54 height 31
click at [321, 331] on div "Piezas - AJUSTE A FAVOR" at bounding box center [281, 336] width 115 height 15
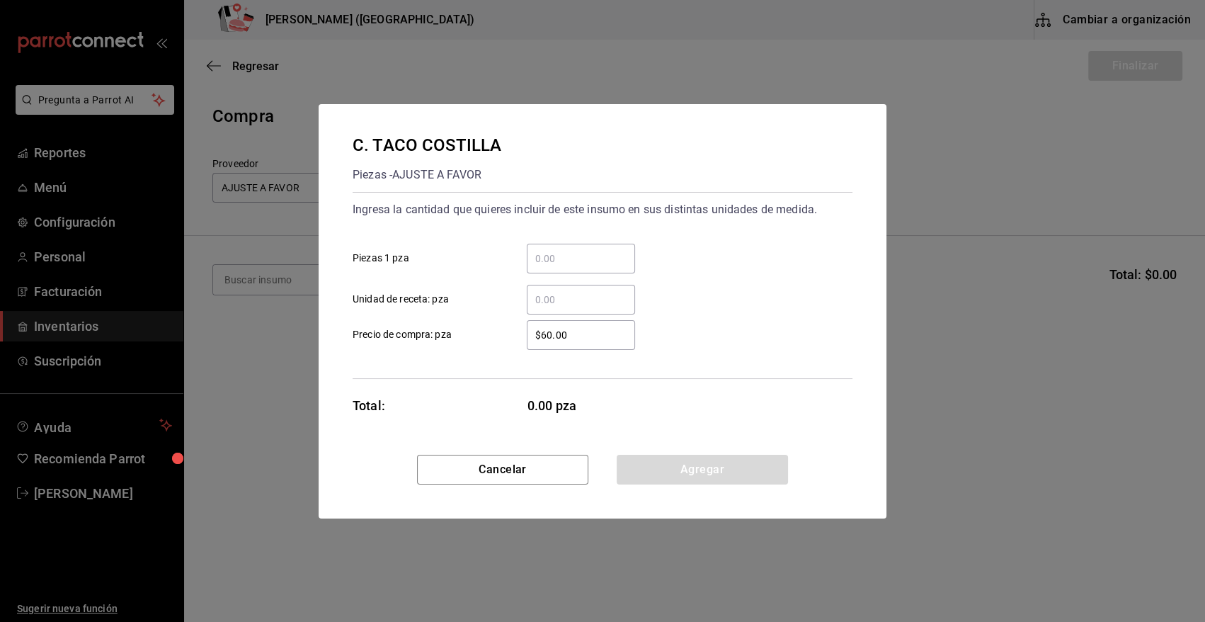
click at [541, 253] on input "​ Piezas 1 pza" at bounding box center [581, 258] width 108 height 17
type input "32"
drag, startPoint x: 585, startPoint y: 326, endPoint x: 464, endPoint y: 337, distance: 121.5
click at [464, 337] on label "$60.00 ​ Precio de compra: pza" at bounding box center [494, 335] width 282 height 30
type input "$0.01"
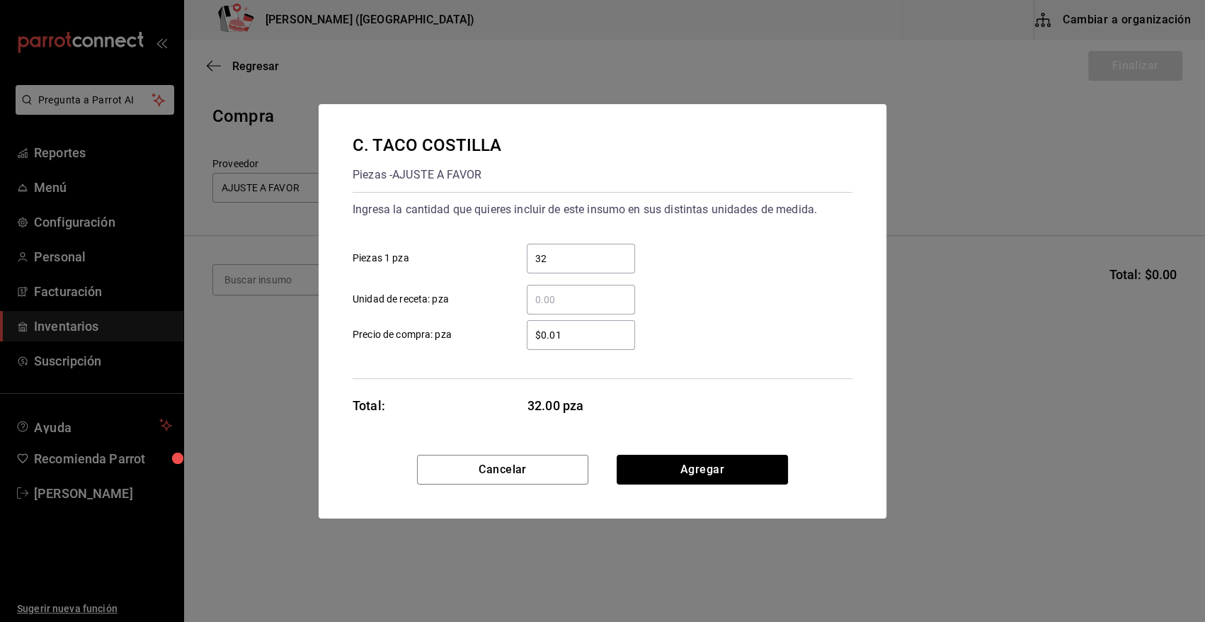
click at [660, 467] on button "Agregar" at bounding box center [702, 470] width 171 height 30
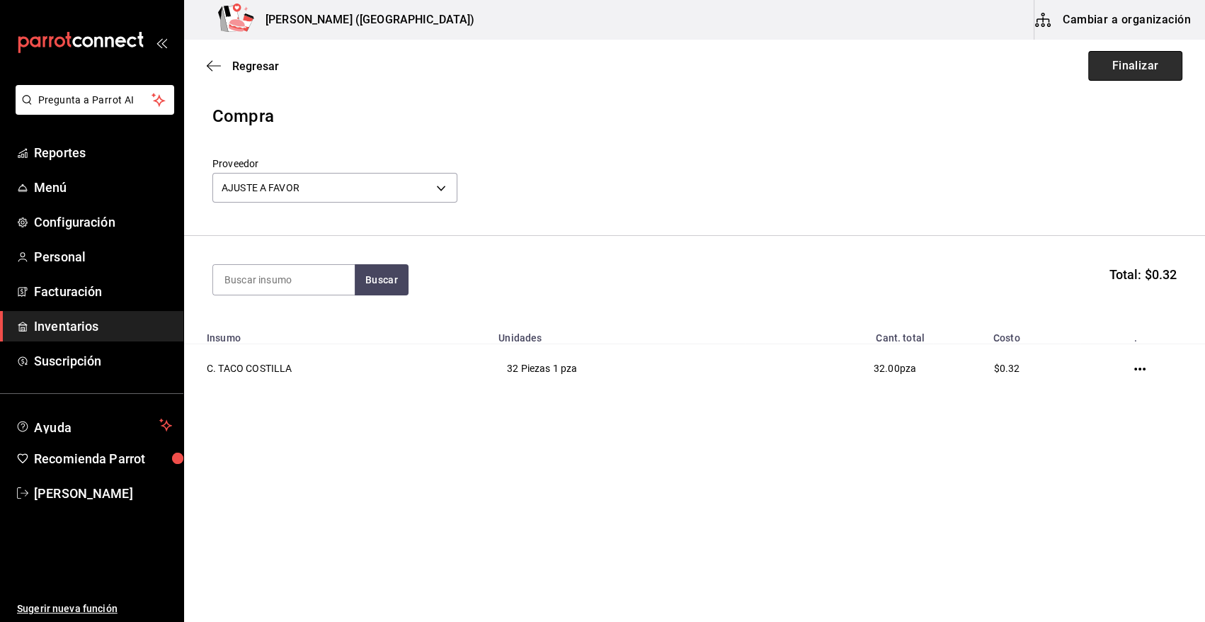
click at [1147, 71] on button "Finalizar" at bounding box center [1135, 66] width 94 height 30
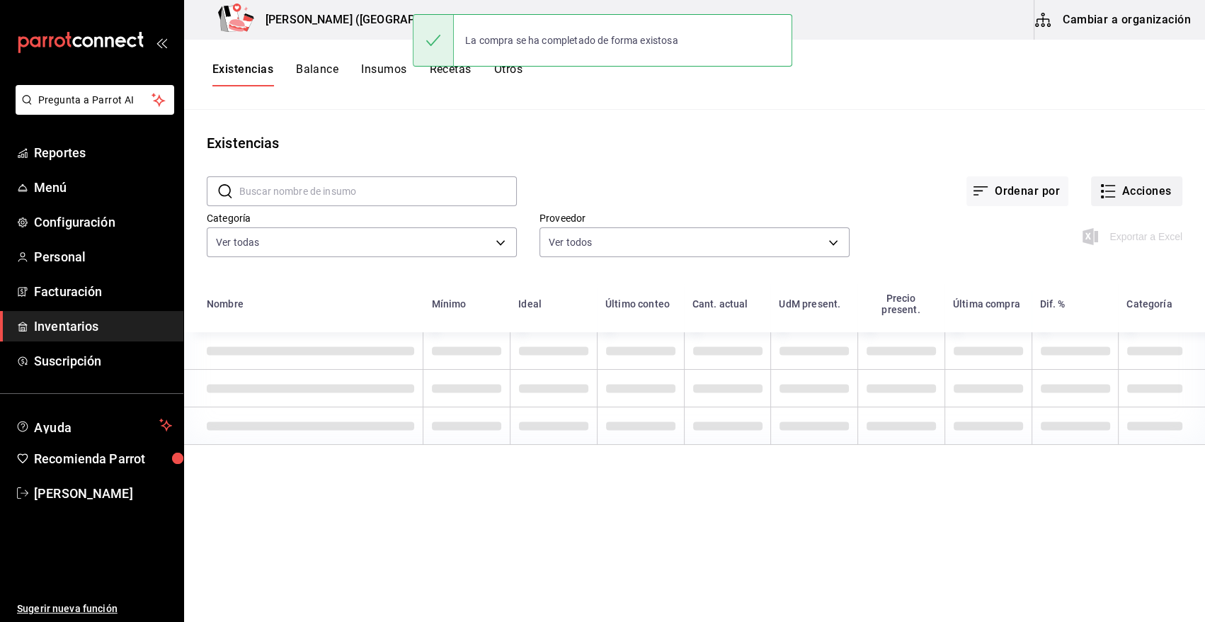
click at [1147, 193] on button "Acciones" at bounding box center [1136, 191] width 91 height 30
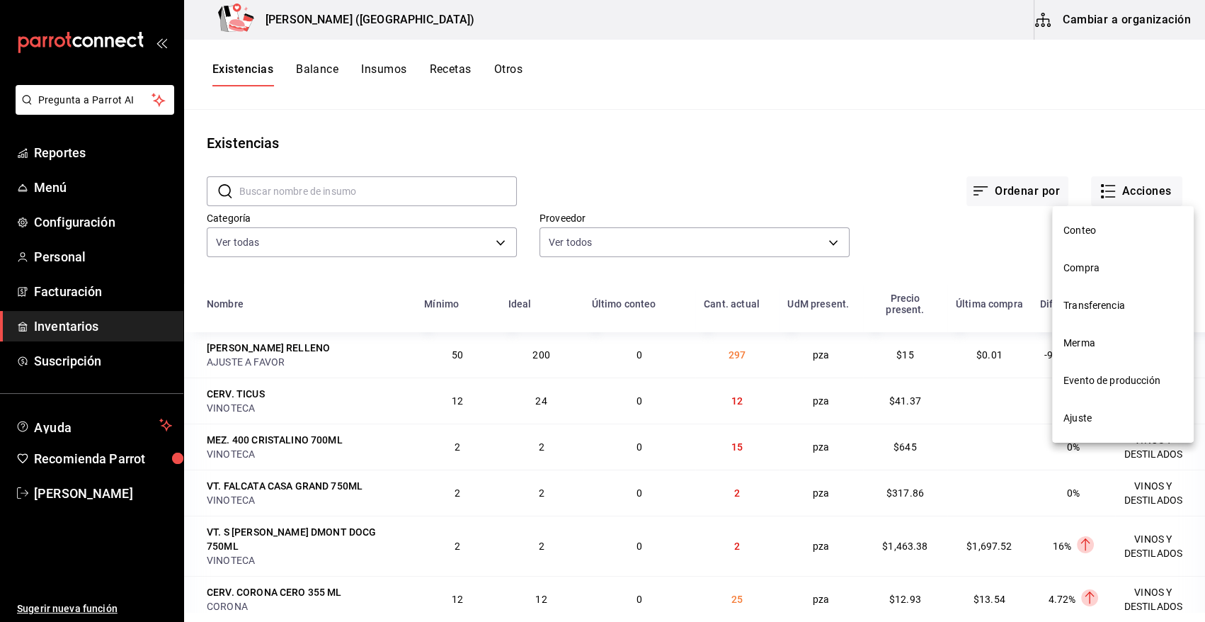
click at [1091, 270] on span "Compra" at bounding box center [1122, 268] width 119 height 15
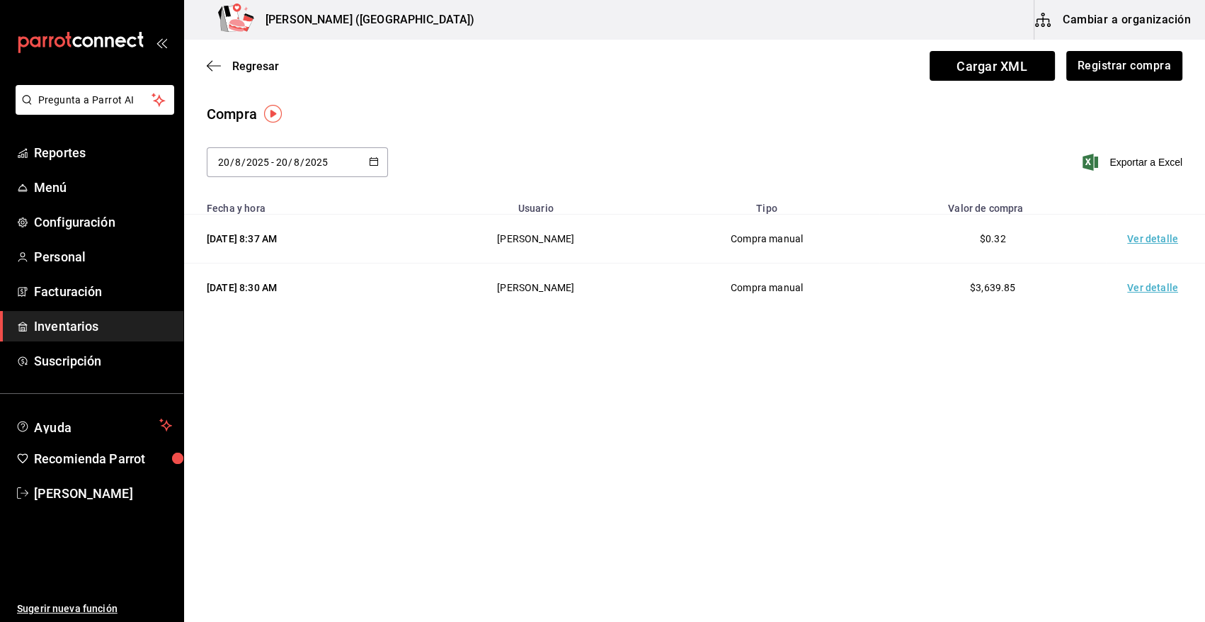
click at [1160, 241] on td "Ver detalle" at bounding box center [1155, 239] width 99 height 49
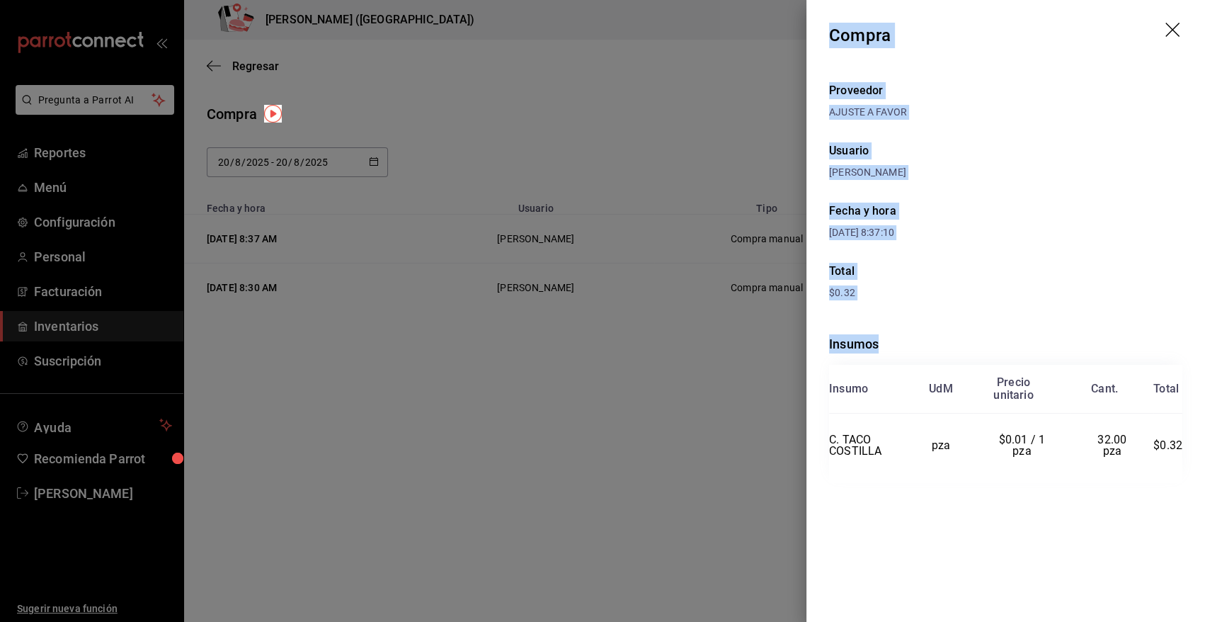
drag, startPoint x: 832, startPoint y: 33, endPoint x: 1190, endPoint y: 444, distance: 545.5
click at [1190, 444] on div "Compra Proveedor AJUSTE A FAVOR Usuario Heriberto Madalena Fecha y hora 20/08/2…" at bounding box center [1005, 311] width 399 height 622
copy div "Compra Proveedor AJUSTE A FAVOR Usuario Heriberto Madalena Fecha y hora 20/08/2…"
click at [1173, 25] on icon "drag" at bounding box center [1173, 31] width 17 height 17
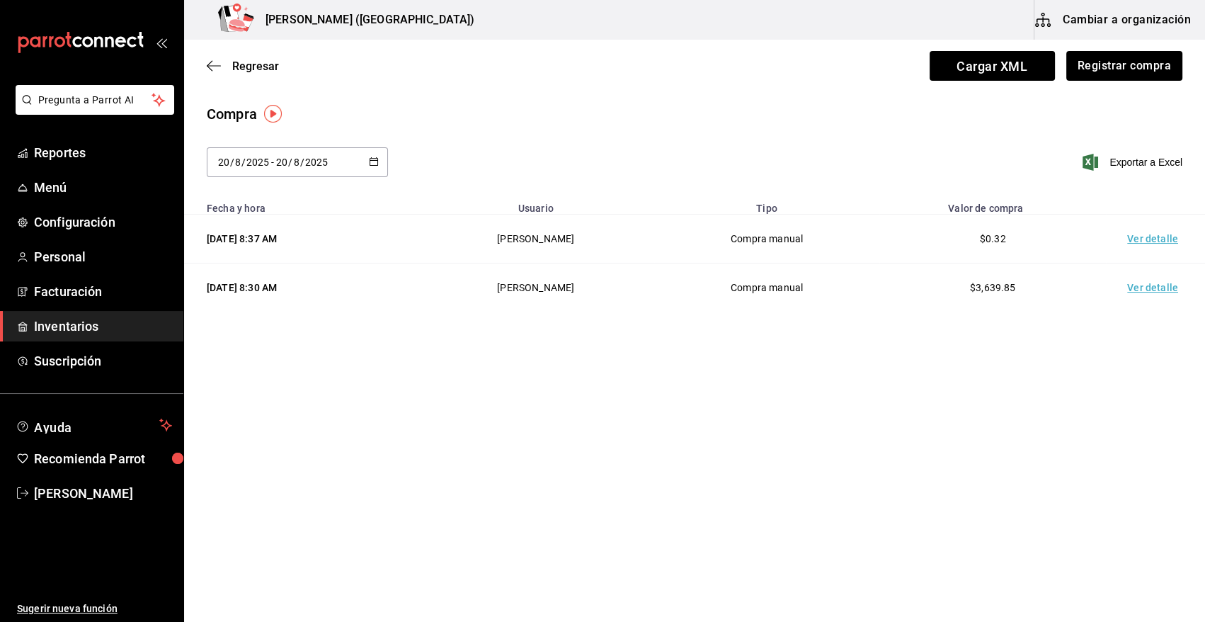
click at [95, 330] on span "Inventarios" at bounding box center [103, 325] width 138 height 19
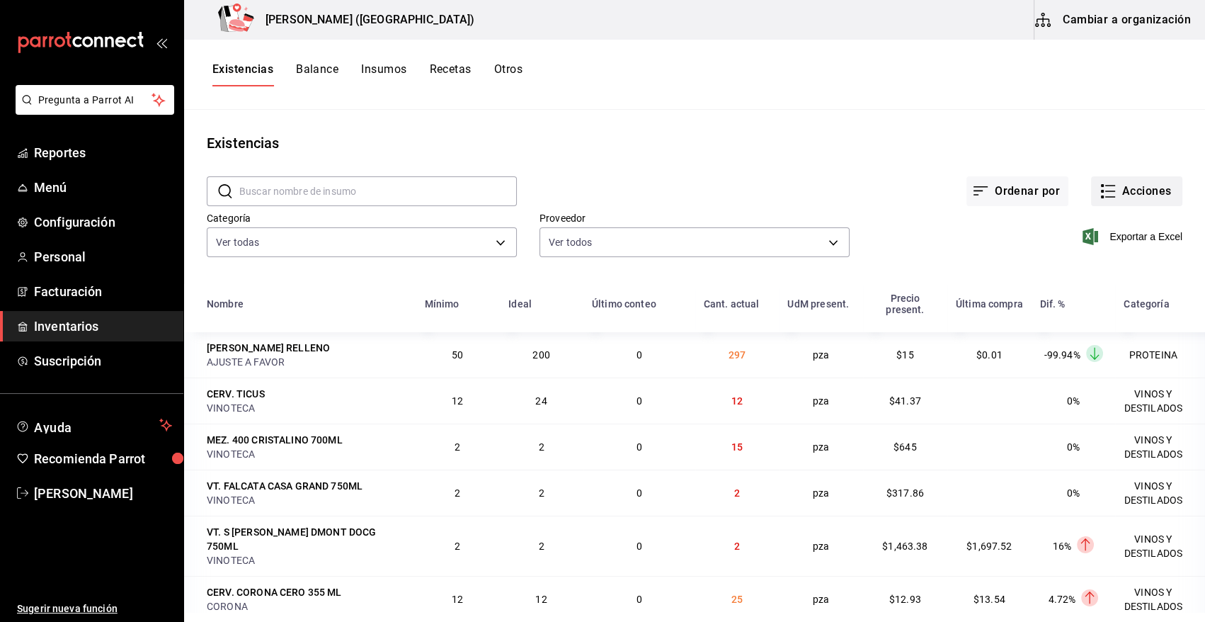
click at [1147, 191] on button "Acciones" at bounding box center [1136, 191] width 91 height 30
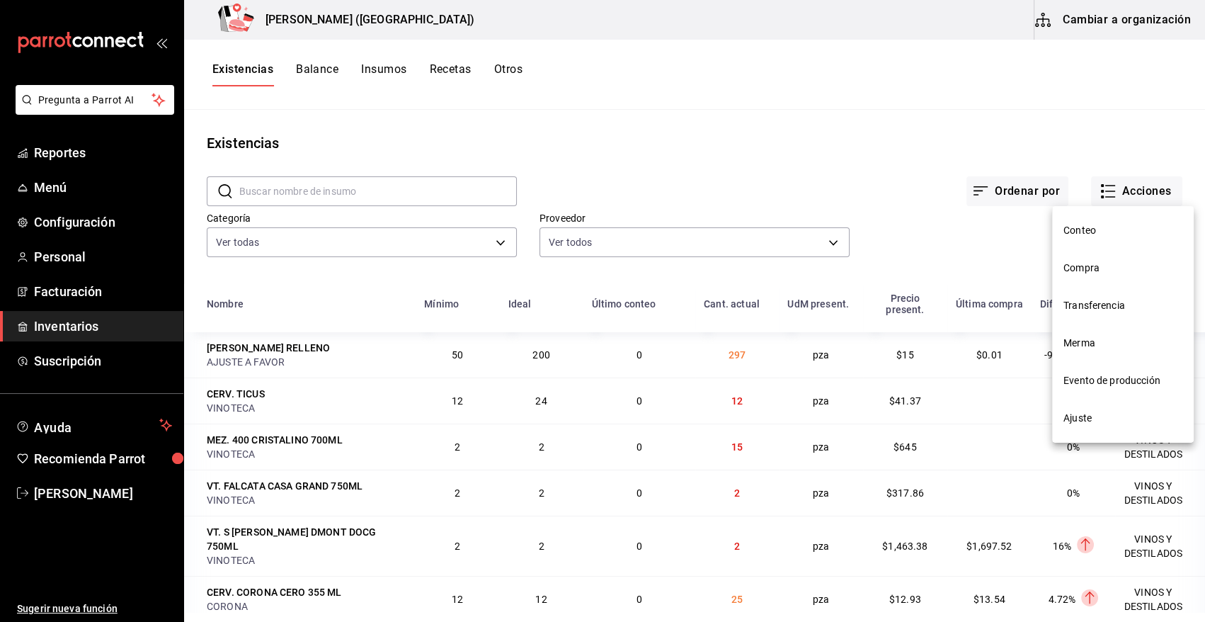
click at [1076, 348] on span "Merma" at bounding box center [1122, 343] width 119 height 15
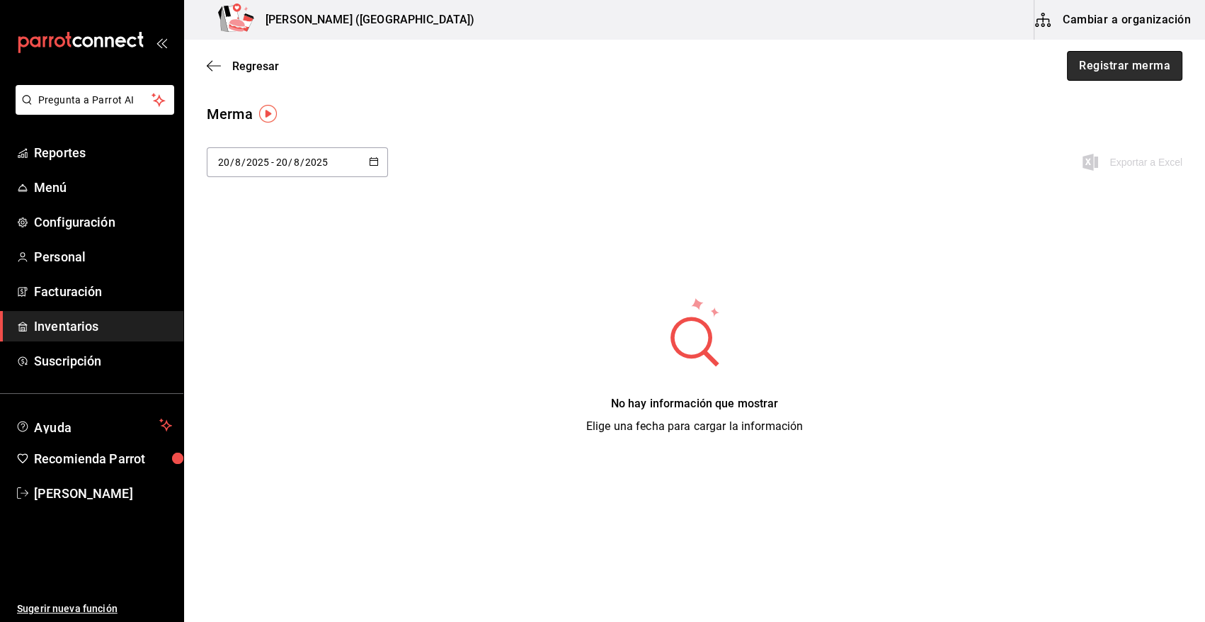
click at [1131, 64] on button "Registrar merma" at bounding box center [1124, 66] width 115 height 30
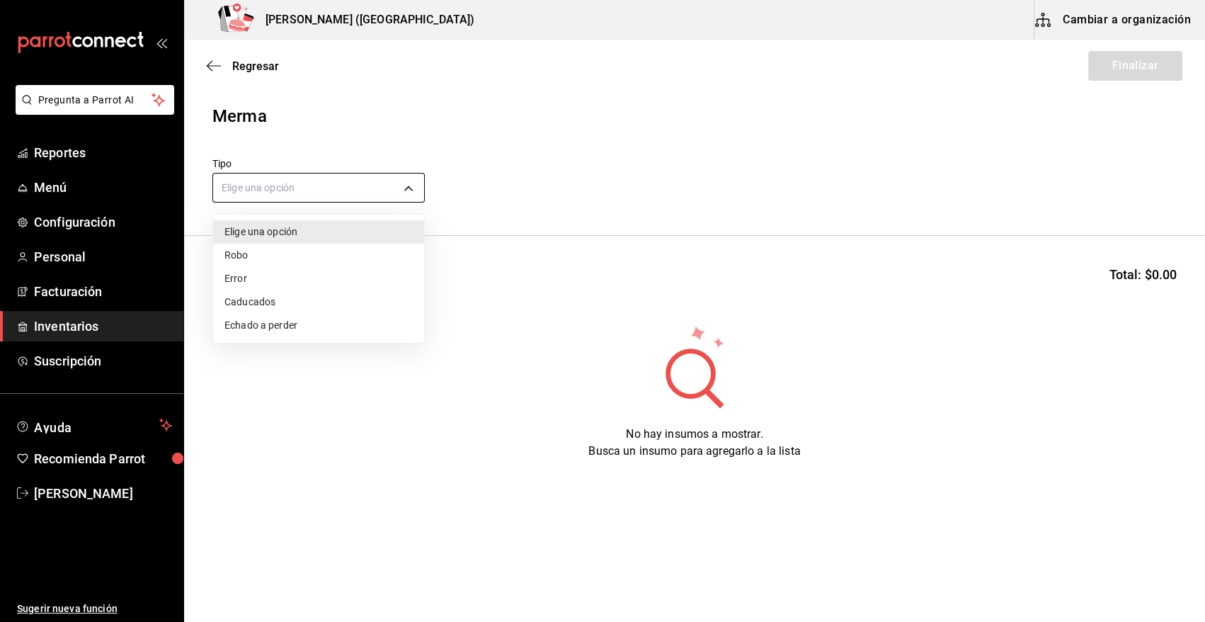
click at [302, 188] on body "Pregunta a Parrot AI Reportes Menú Configuración Personal Facturación Inventari…" at bounding box center [602, 271] width 1205 height 542
click at [253, 276] on li "Error" at bounding box center [318, 278] width 211 height 23
type input "ERROR"
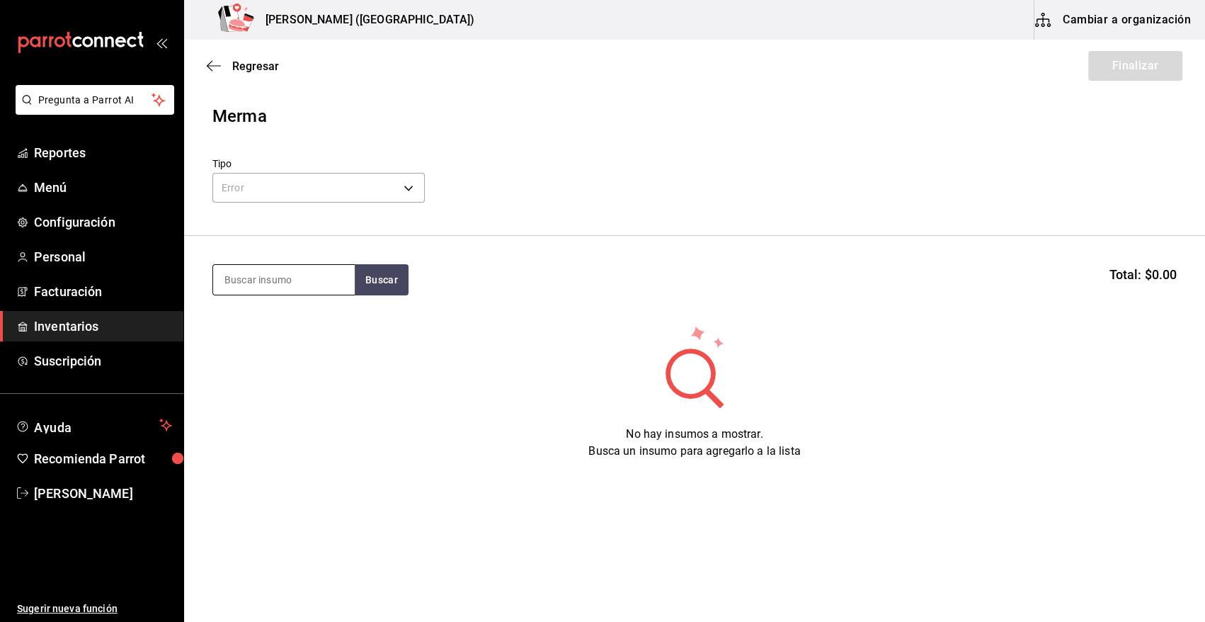
click at [265, 283] on input at bounding box center [284, 280] width 142 height 30
type input "costil"
click at [388, 282] on button "Buscar" at bounding box center [382, 279] width 54 height 31
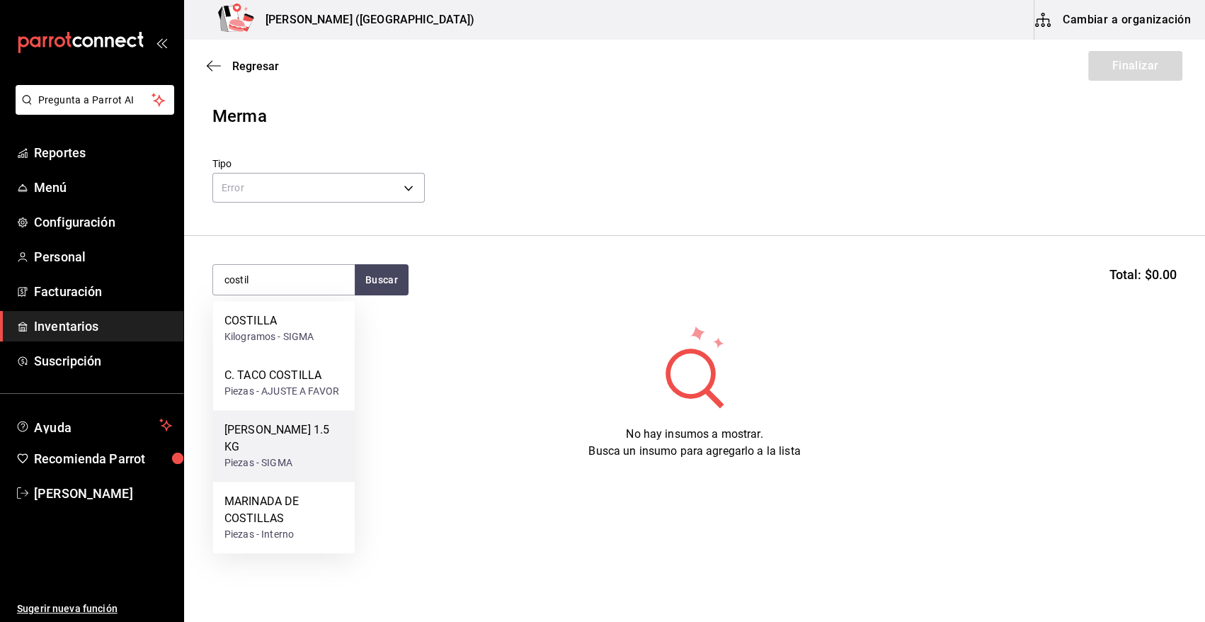
click at [293, 455] on div "Piezas - SIGMA" at bounding box center [283, 462] width 119 height 15
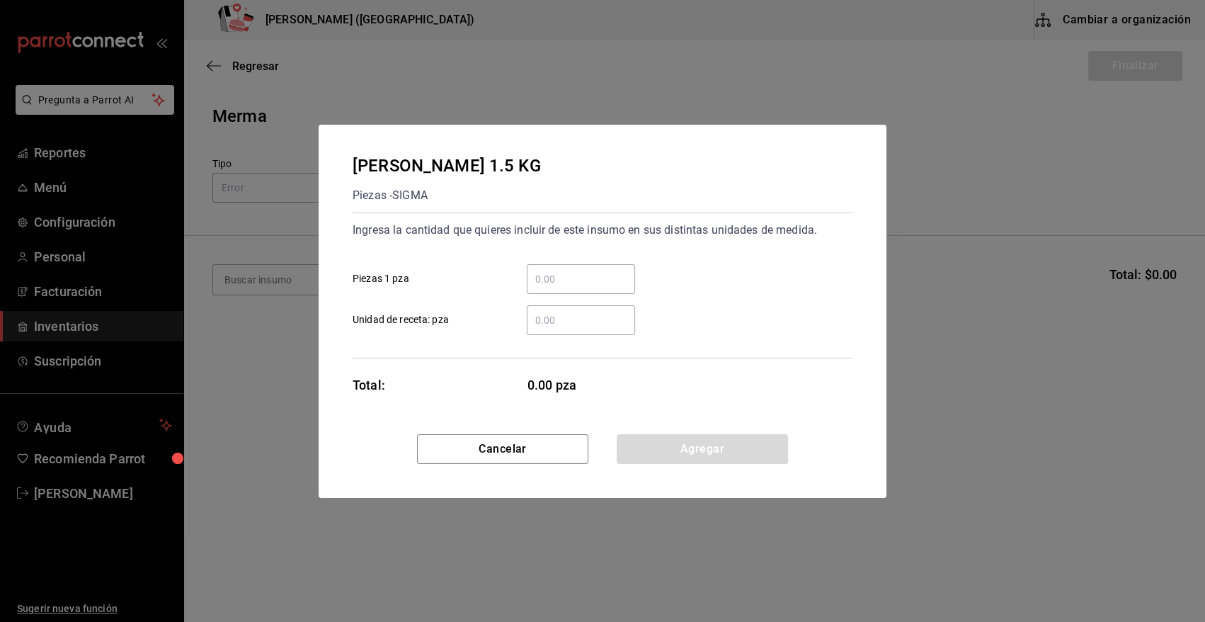
click at [557, 282] on input "​ Piezas 1 pza" at bounding box center [581, 278] width 108 height 17
type input "8"
click at [646, 446] on button "Agregar" at bounding box center [702, 449] width 171 height 30
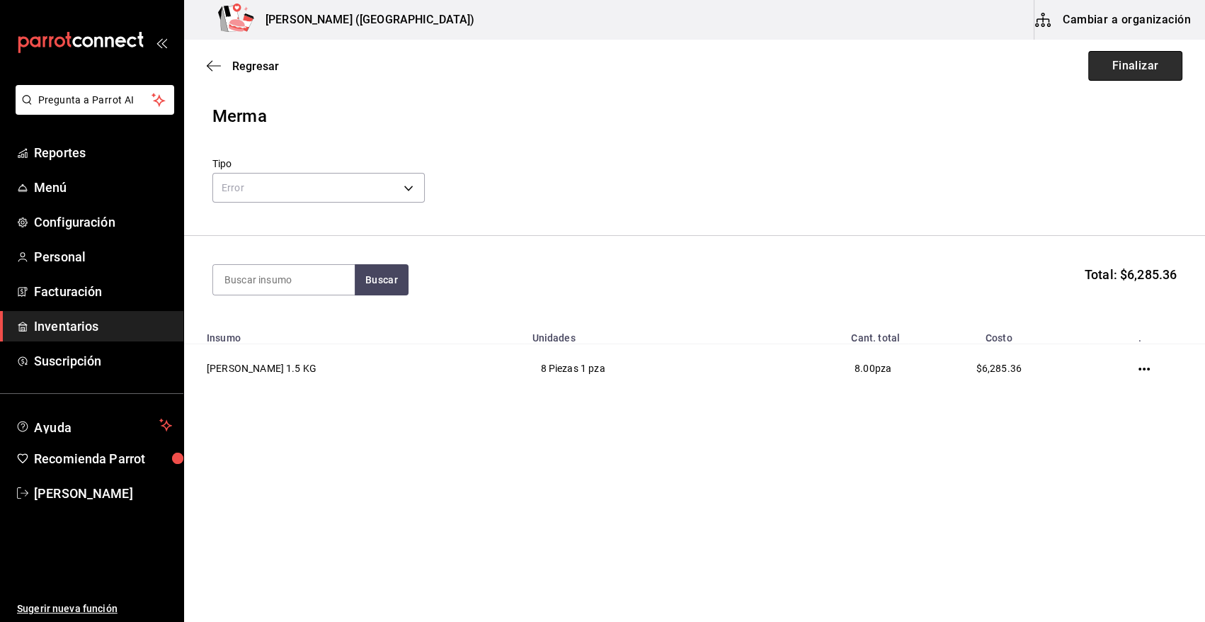
click at [1133, 66] on button "Finalizar" at bounding box center [1135, 66] width 94 height 30
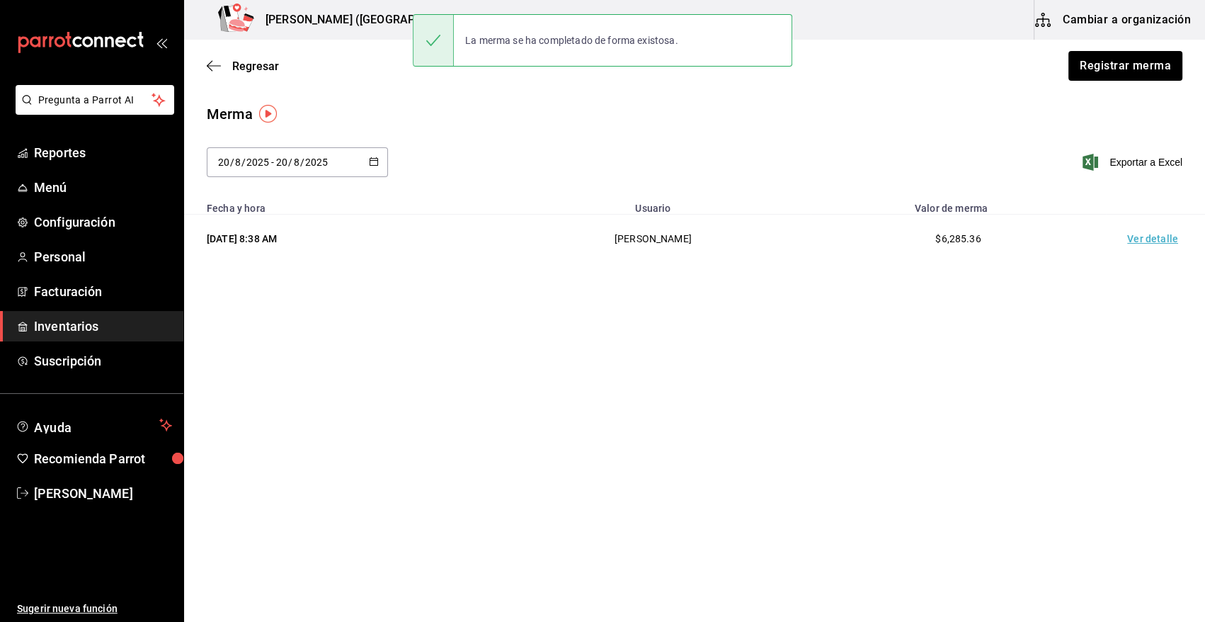
click at [1141, 239] on td "Ver detalle" at bounding box center [1155, 239] width 99 height 49
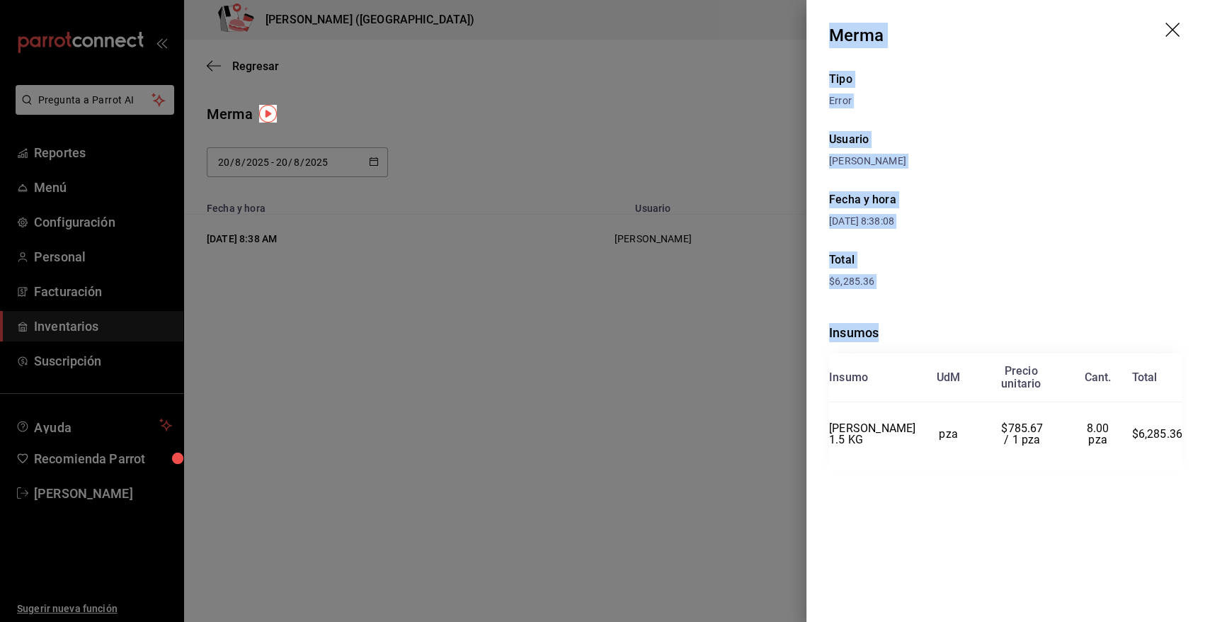
drag, startPoint x: 829, startPoint y: 29, endPoint x: 1183, endPoint y: 430, distance: 534.7
click at [1183, 430] on div "Merma Tipo Error Usuario Heriberto Madalena Fecha y hora 20/08/2025 8:38:08 Tot…" at bounding box center [1005, 311] width 399 height 622
copy div "Merma Tipo Error Usuario Heriberto Madalena Fecha y hora 20/08/2025 8:38:08 Tot…"
click at [1174, 35] on icon "drag" at bounding box center [1173, 31] width 17 height 17
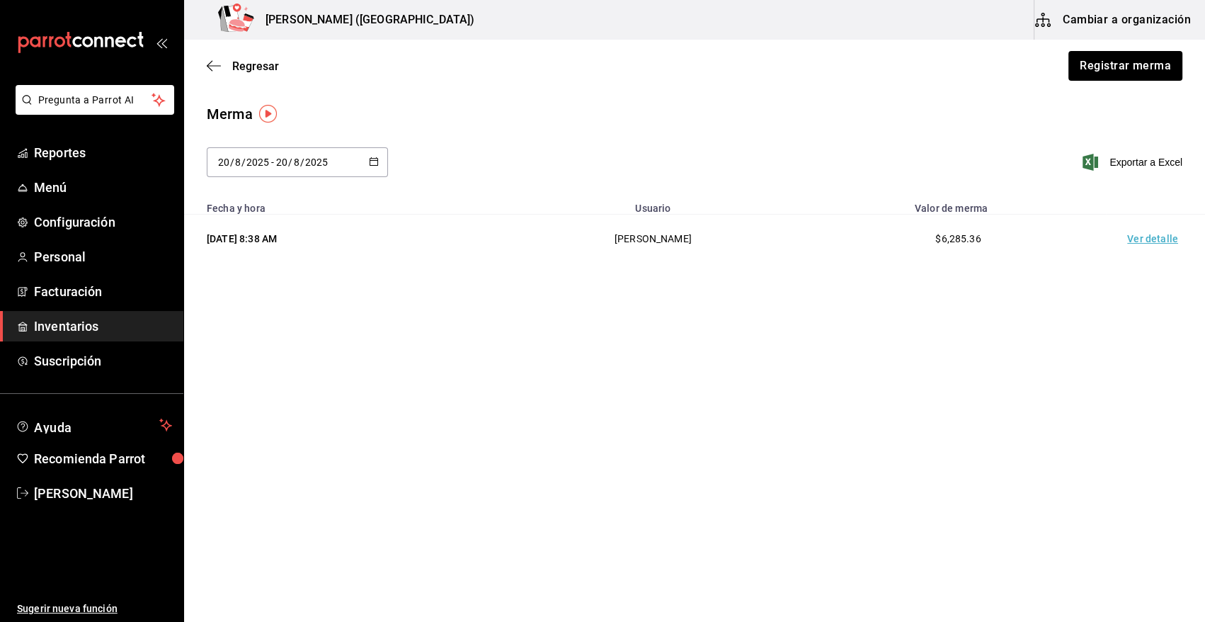
click at [74, 324] on span "Inventarios" at bounding box center [103, 325] width 138 height 19
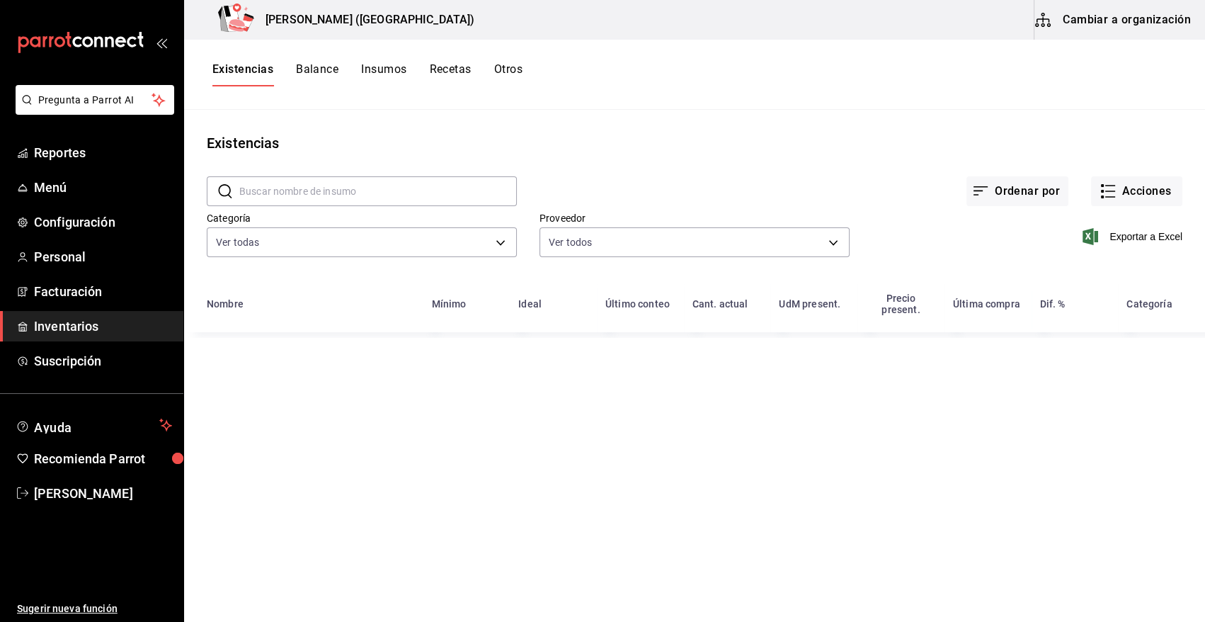
click at [272, 188] on input "text" at bounding box center [378, 191] width 278 height 28
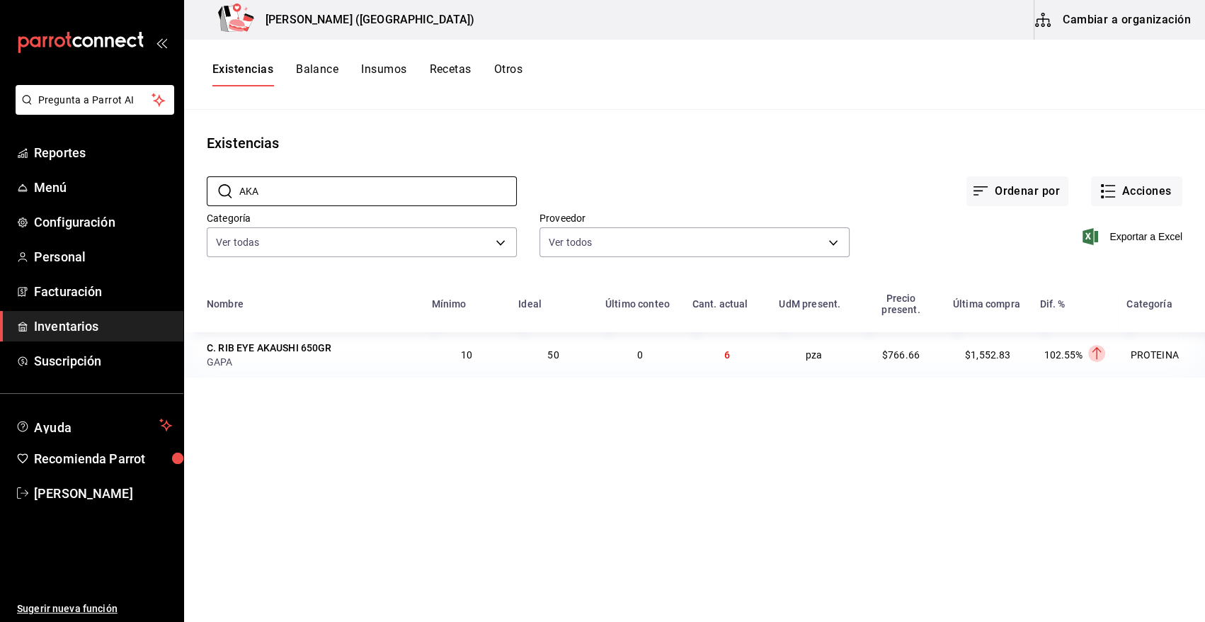
type input "AKA"
drag, startPoint x: 302, startPoint y: 193, endPoint x: 141, endPoint y: 199, distance: 160.8
click at [141, 199] on div "Pregunta a Parrot AI Reportes Menú Configuración Personal Facturación Inventari…" at bounding box center [602, 306] width 1205 height 612
click at [89, 314] on link "Inventarios" at bounding box center [91, 326] width 183 height 30
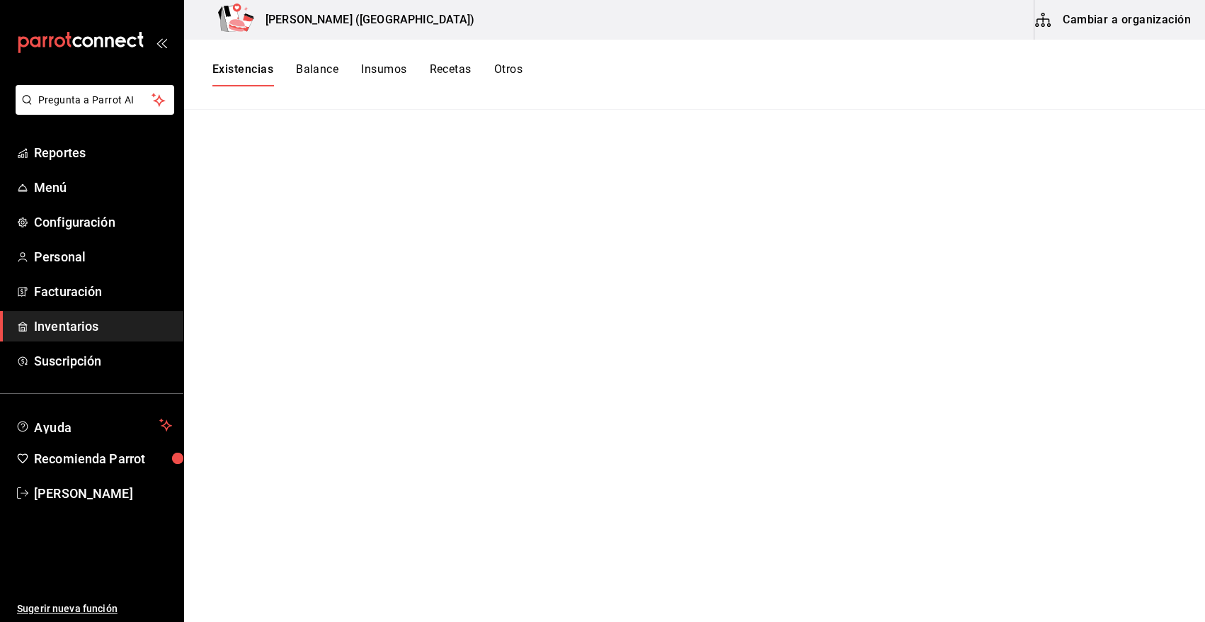
click at [84, 326] on span "Inventarios" at bounding box center [103, 325] width 138 height 19
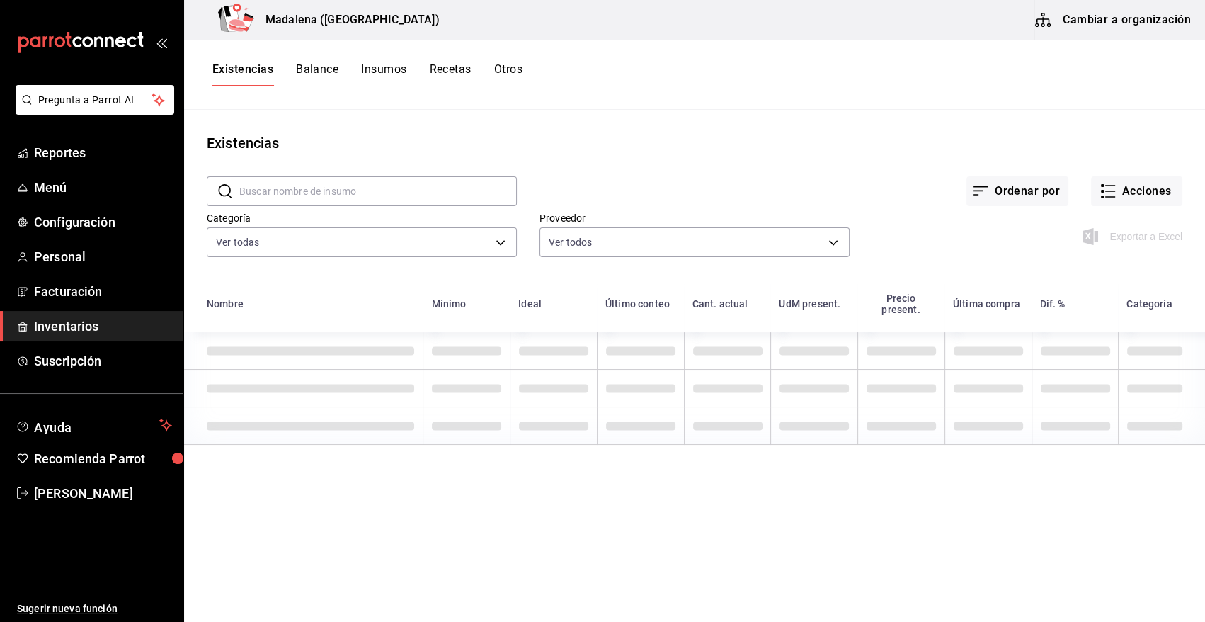
click at [299, 190] on input "text" at bounding box center [378, 191] width 278 height 28
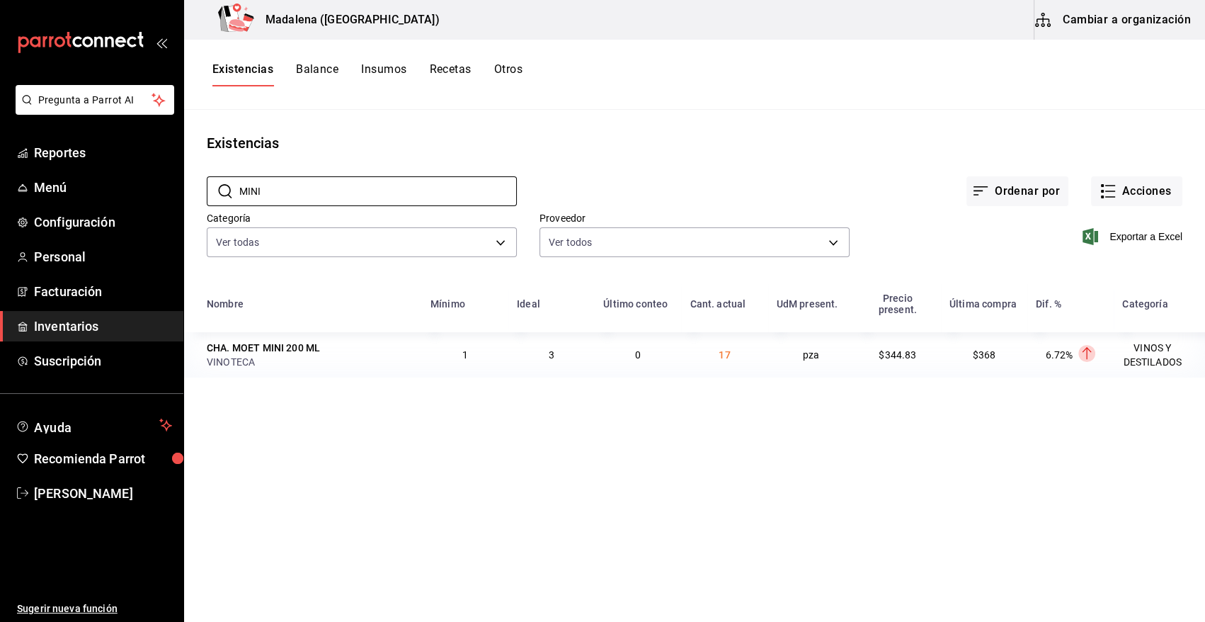
type input "MINI"
